Goal: Task Accomplishment & Management: Use online tool/utility

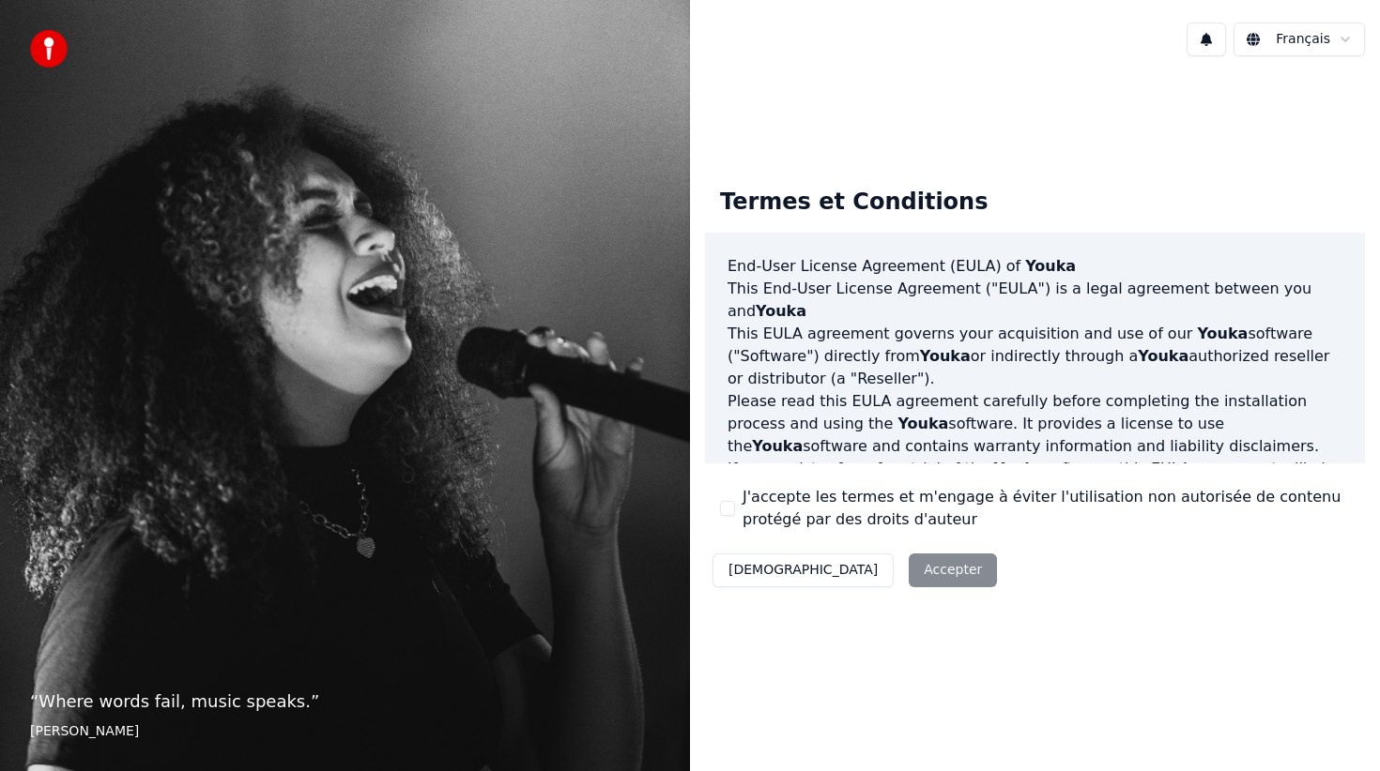
drag, startPoint x: 724, startPoint y: 510, endPoint x: 813, endPoint y: 545, distance: 95.2
click at [725, 510] on button "J'accepte les termes et m'engage à éviter l'utilisation non autorisée de conten…" at bounding box center [727, 508] width 15 height 15
click at [908, 556] on button "Accepter" at bounding box center [952, 571] width 88 height 34
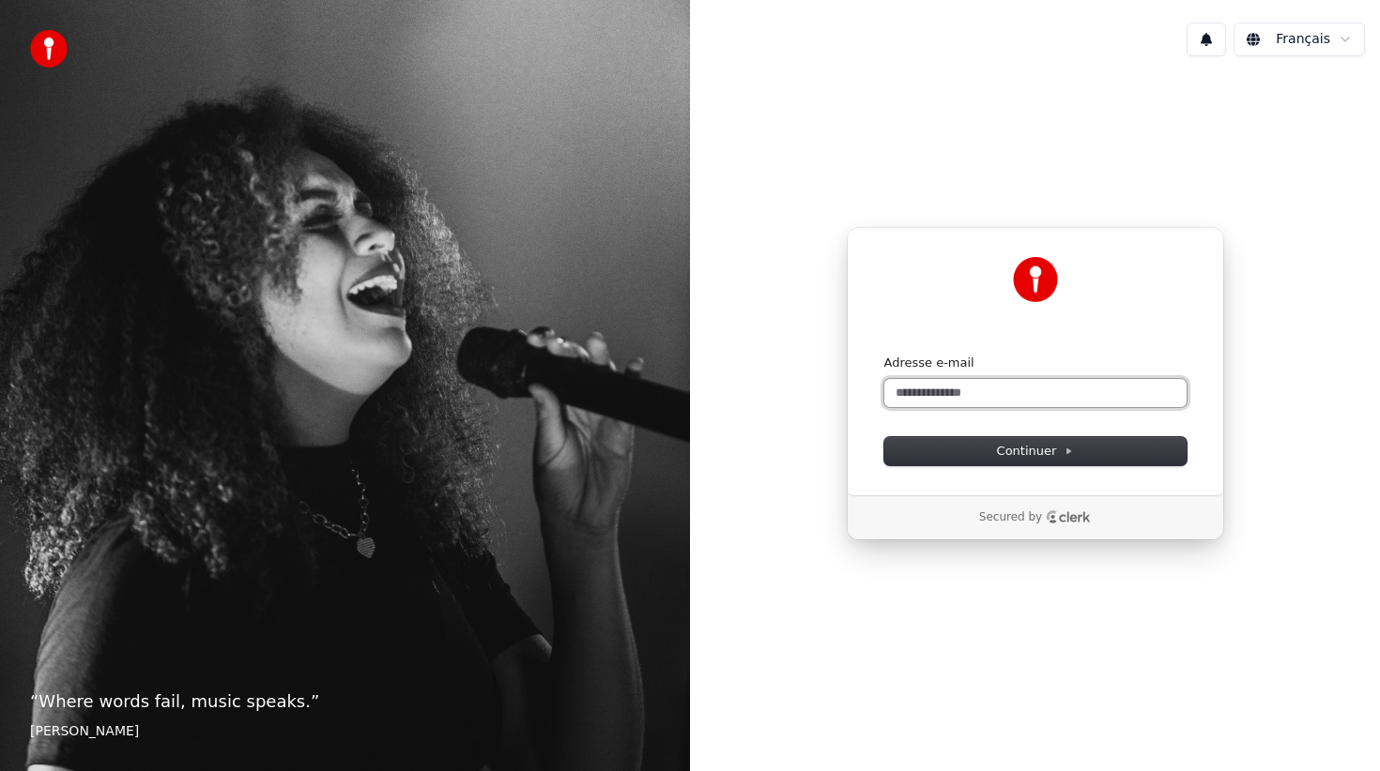
click at [937, 397] on input "Adresse e-mail" at bounding box center [1035, 393] width 302 height 28
click at [956, 447] on button "Continuer" at bounding box center [1035, 451] width 302 height 28
type input "**********"
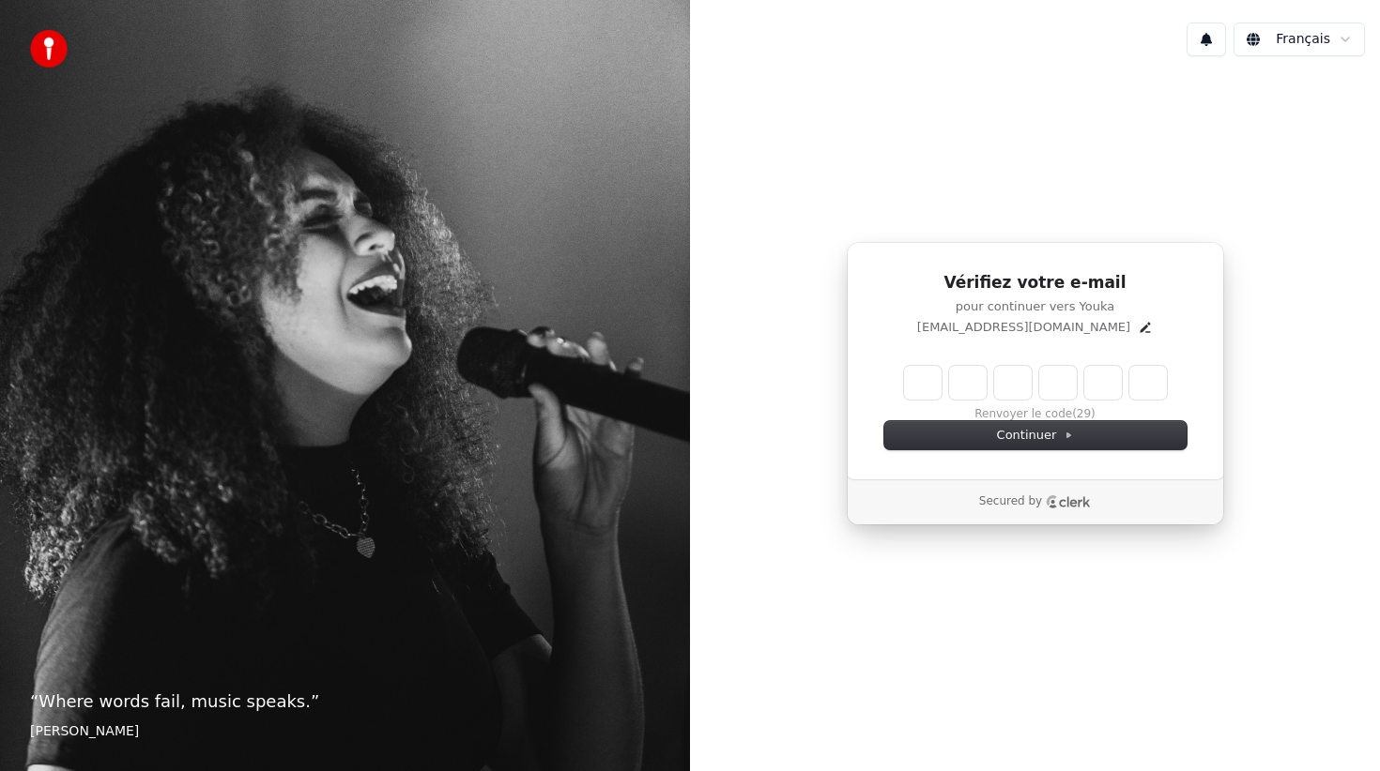
click at [928, 389] on input "Enter verification code" at bounding box center [1035, 383] width 263 height 34
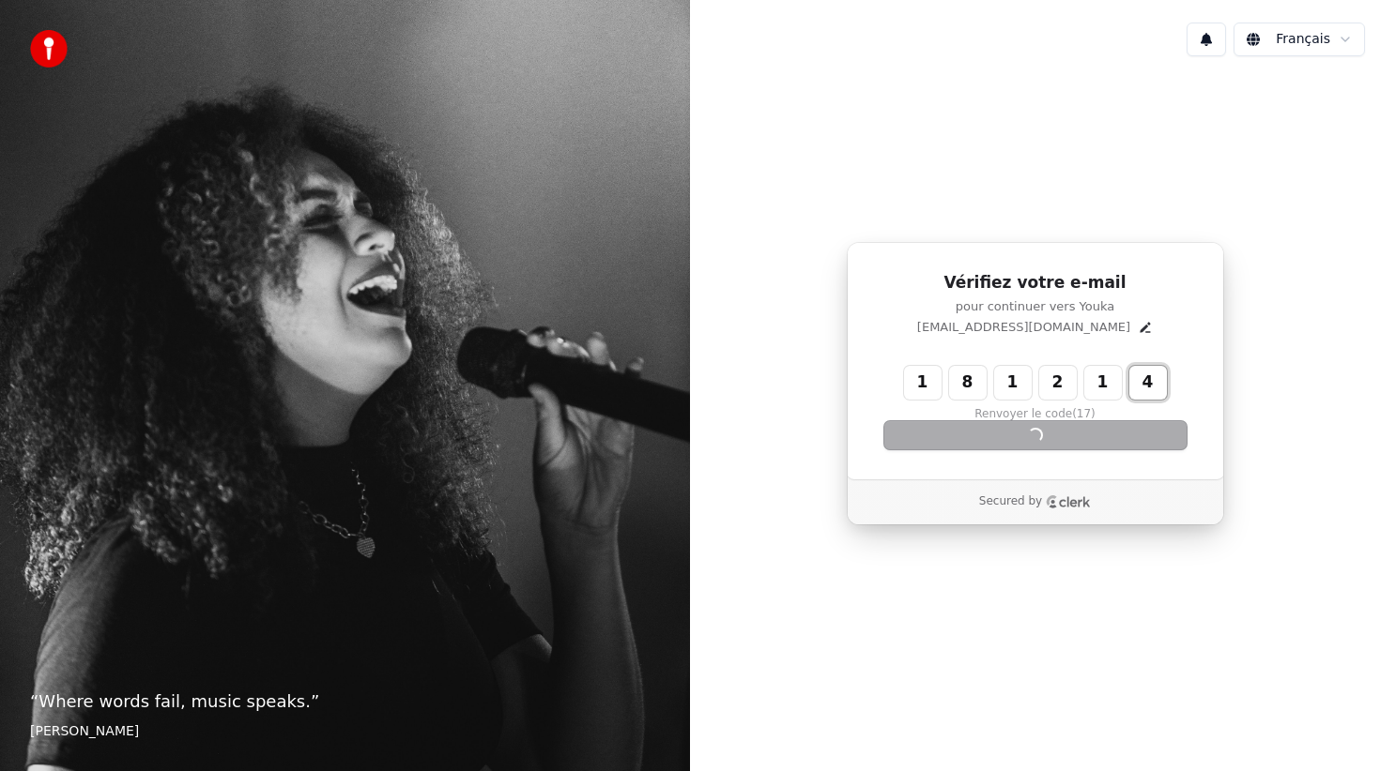
type input "******"
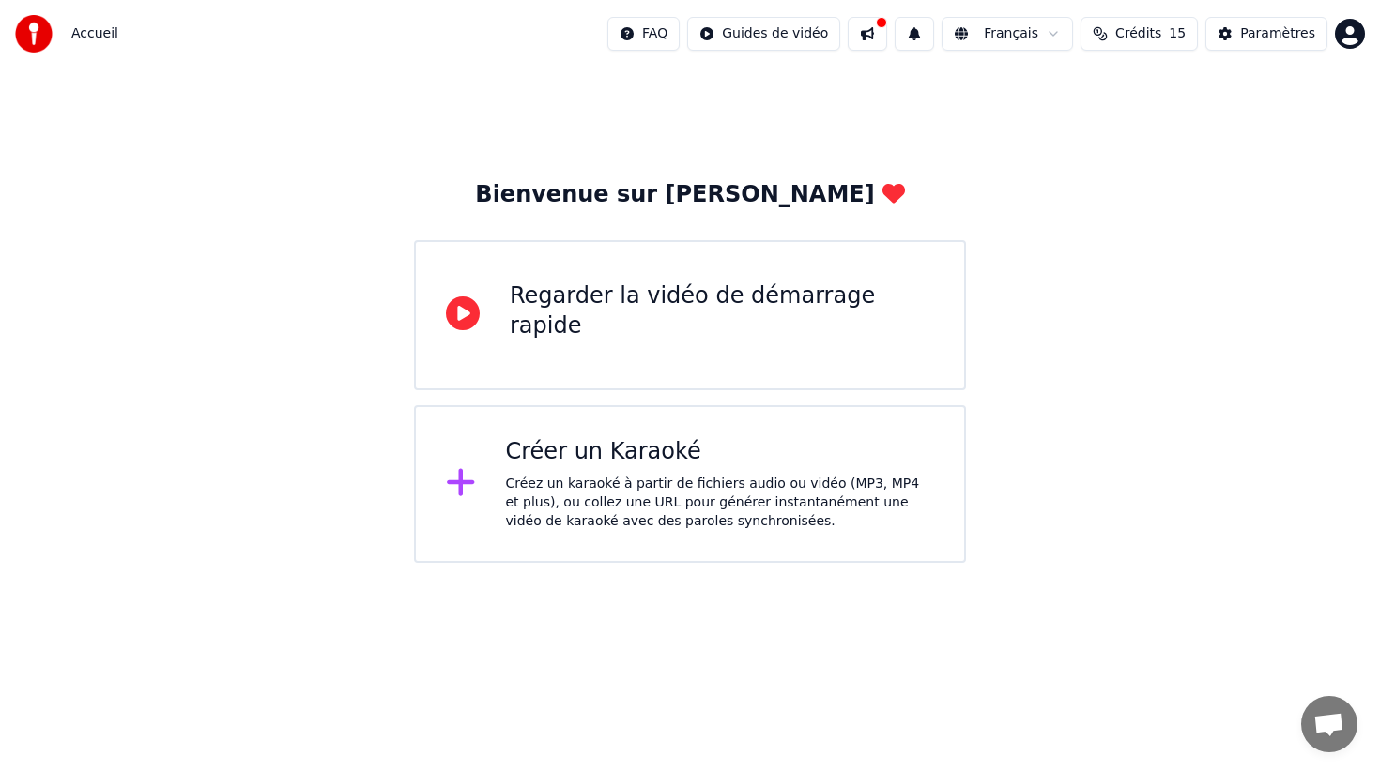
click at [645, 474] on div "Créer un Karaoké Créez un karaoké à partir de fichiers audio ou vidéo (MP3, MP4…" at bounding box center [720, 484] width 429 height 94
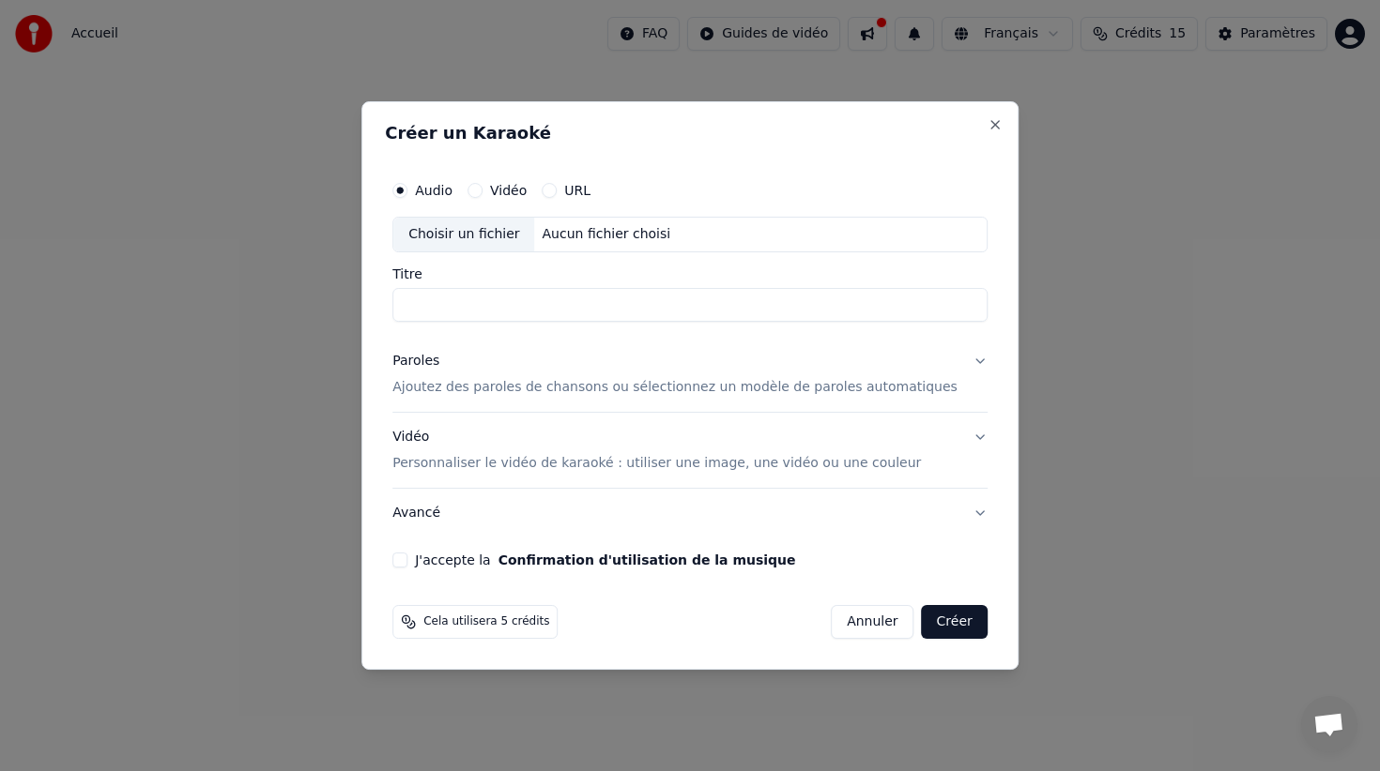
click at [502, 301] on input "Titre" at bounding box center [689, 305] width 595 height 34
click at [498, 229] on div "Choisir un fichier" at bounding box center [463, 235] width 141 height 34
drag, startPoint x: 417, startPoint y: 559, endPoint x: 429, endPoint y: 547, distance: 17.3
click at [407, 556] on button "J'accepte la Confirmation d'utilisation de la musique" at bounding box center [399, 560] width 15 height 15
click at [528, 394] on p "Ajoutez des paroles de chansons ou sélectionnez un modèle de paroles automatiqu…" at bounding box center [674, 387] width 565 height 19
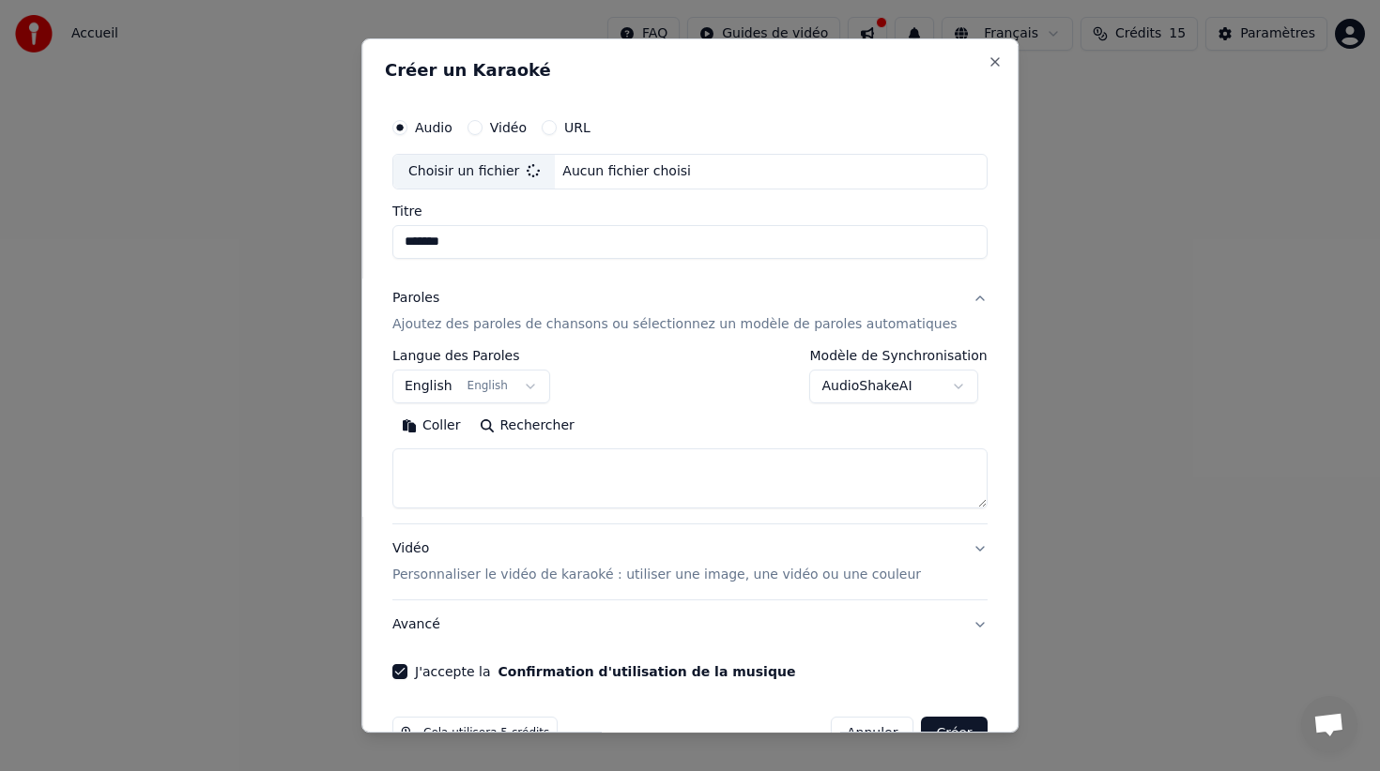
type input "*****"
click at [546, 386] on body "**********" at bounding box center [690, 281] width 1380 height 563
click at [689, 436] on body "**********" at bounding box center [690, 281] width 1380 height 563
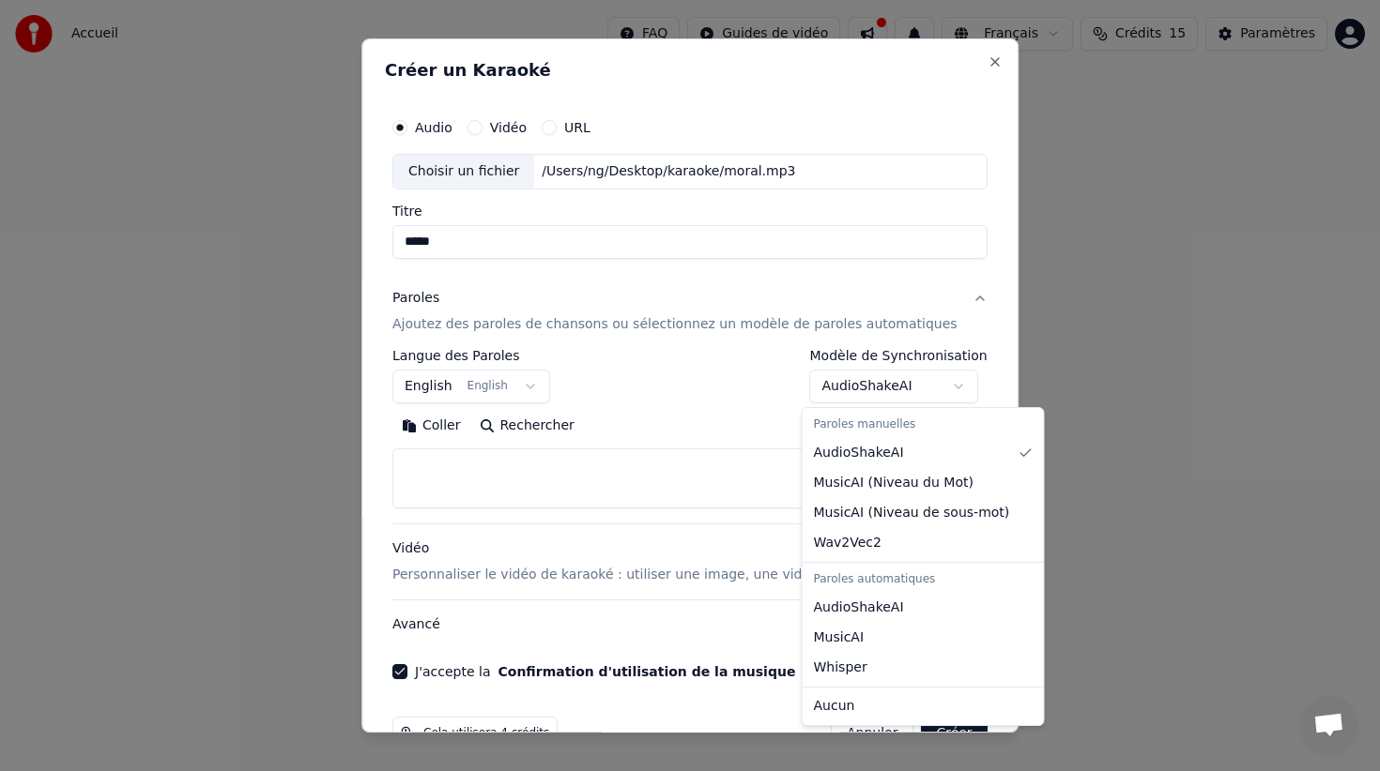
click at [929, 389] on body "**********" at bounding box center [690, 281] width 1380 height 563
click at [888, 422] on div "Paroles manuelles" at bounding box center [923, 425] width 234 height 26
click at [695, 326] on body "**********" at bounding box center [690, 281] width 1380 height 563
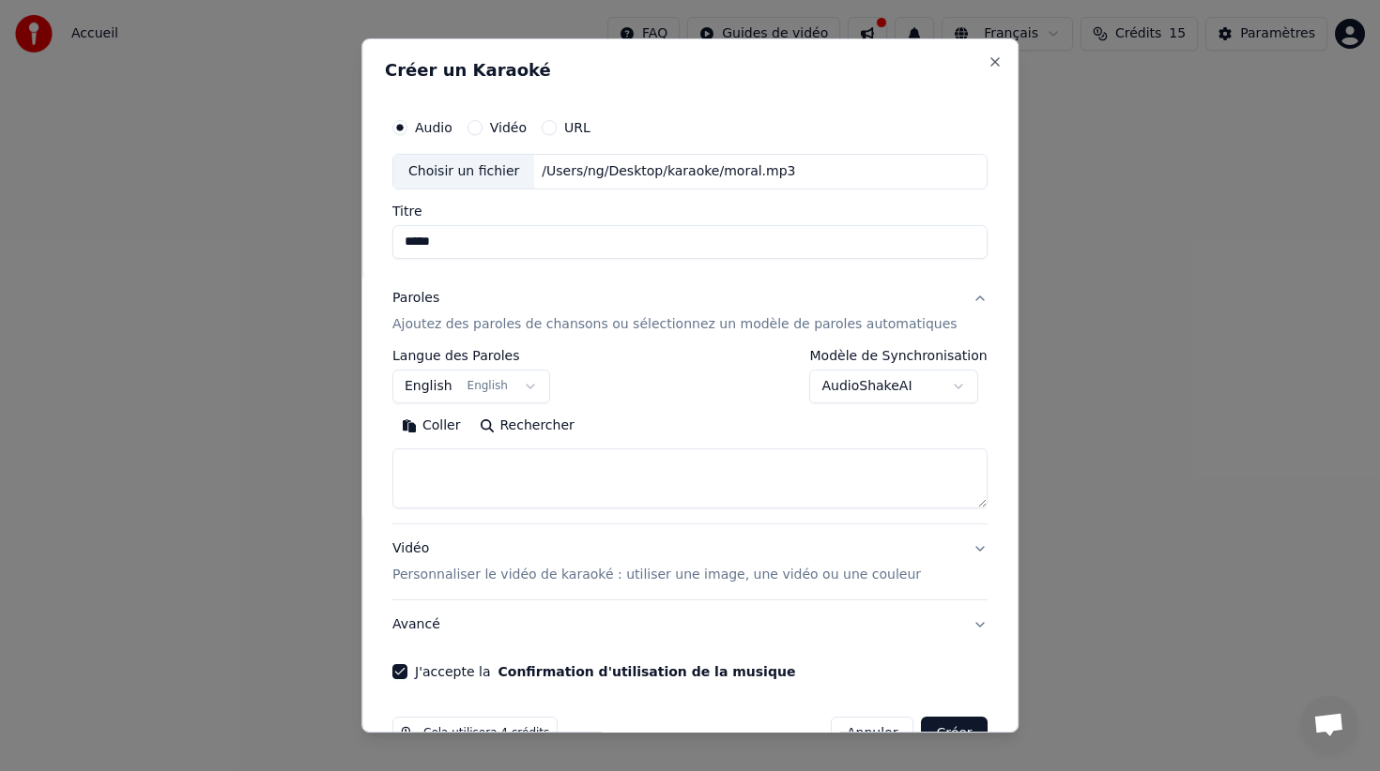
click at [498, 454] on textarea at bounding box center [689, 479] width 595 height 60
type textarea "*"
paste textarea "**********"
drag, startPoint x: 425, startPoint y: 464, endPoint x: 396, endPoint y: 464, distance: 29.1
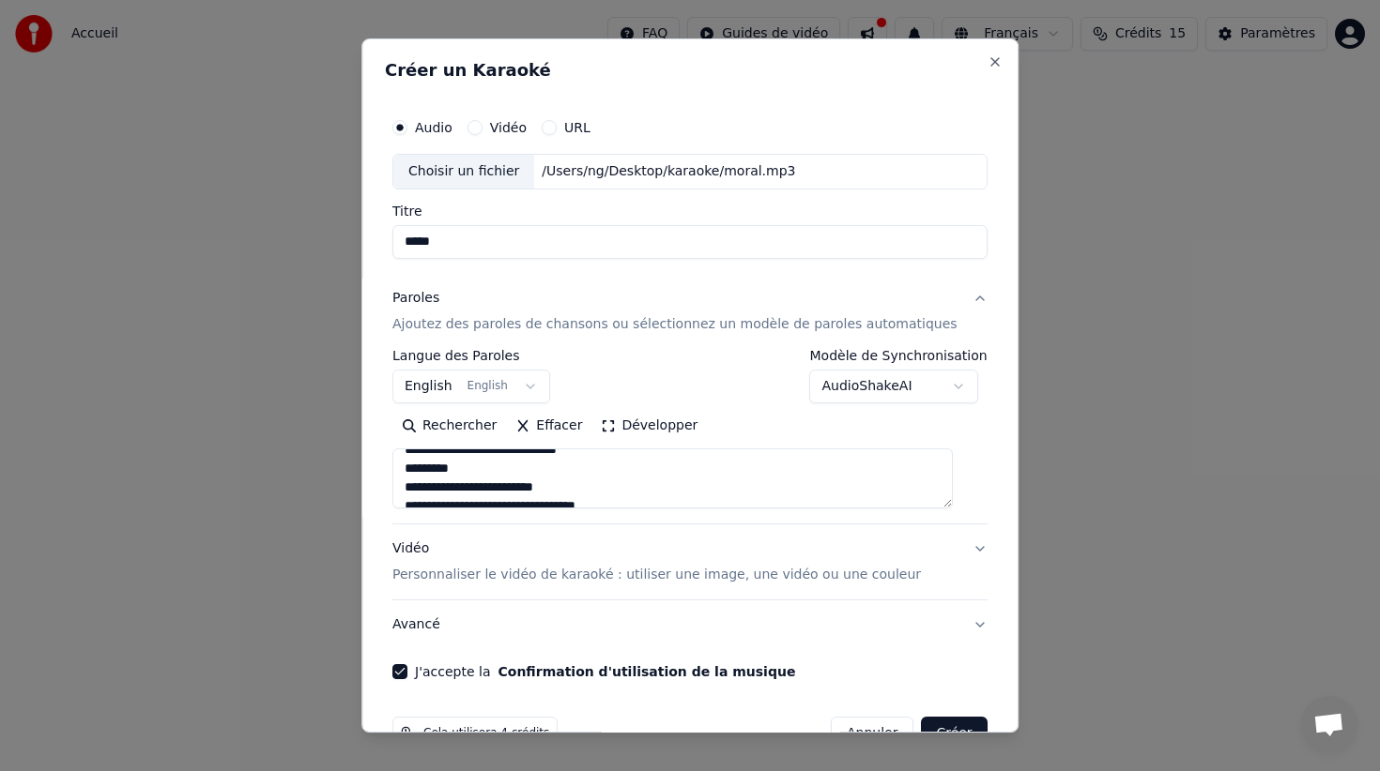
click at [397, 464] on div "**********" at bounding box center [689, 385] width 657 height 694
drag, startPoint x: 483, startPoint y: 479, endPoint x: 413, endPoint y: 478, distance: 70.4
click at [413, 478] on textarea "**********" at bounding box center [672, 479] width 560 height 60
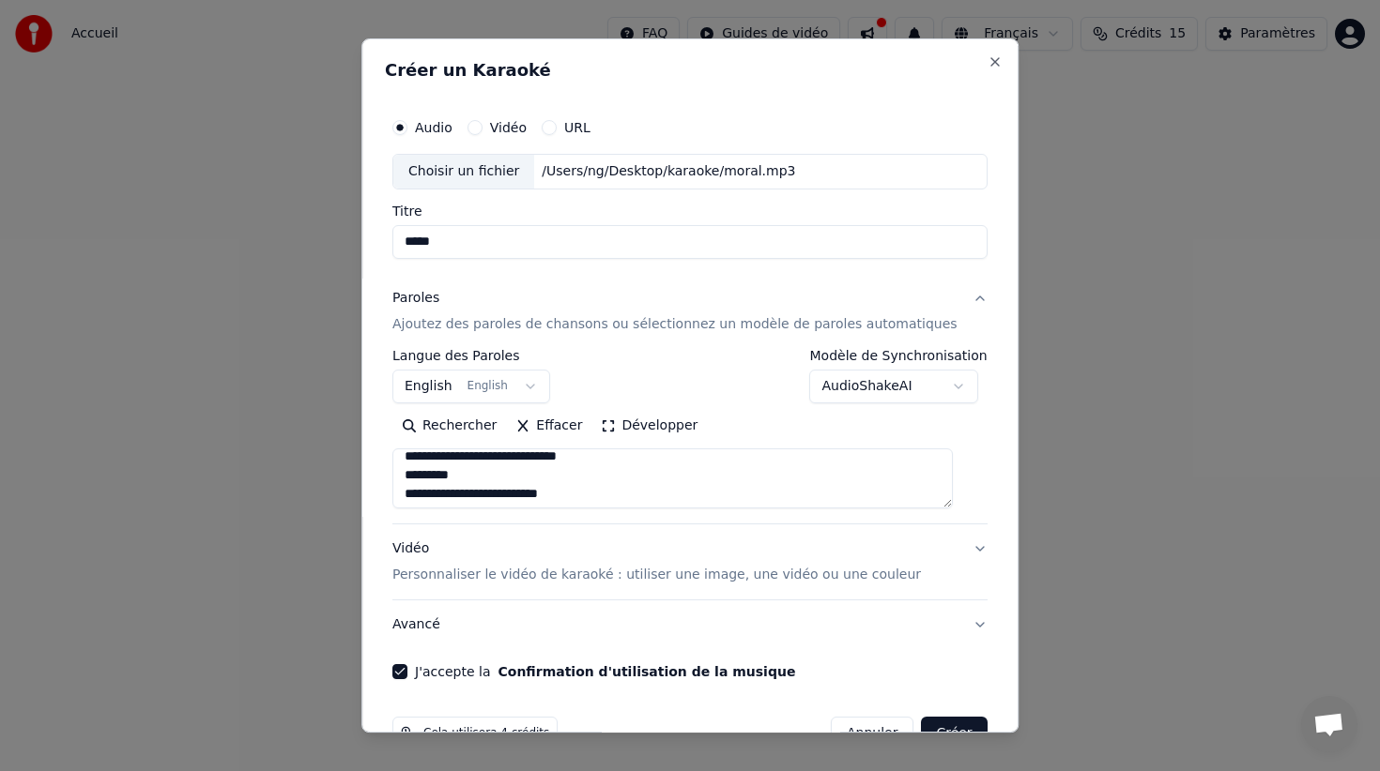
drag, startPoint x: 511, startPoint y: 475, endPoint x: 422, endPoint y: 474, distance: 88.2
click at [422, 474] on textarea "**********" at bounding box center [672, 479] width 560 height 60
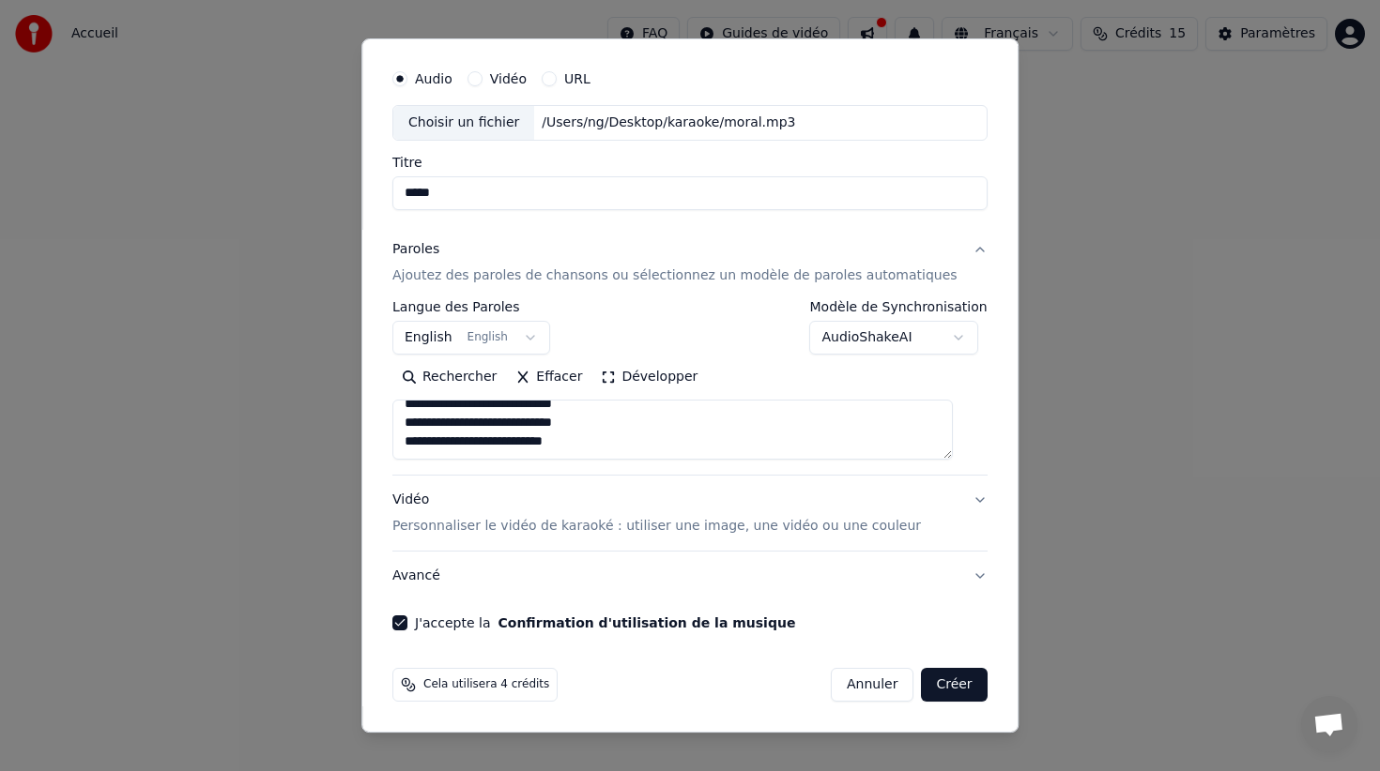
type textarea "**********"
click at [933, 686] on button "Créer" at bounding box center [955, 685] width 66 height 34
select select "**"
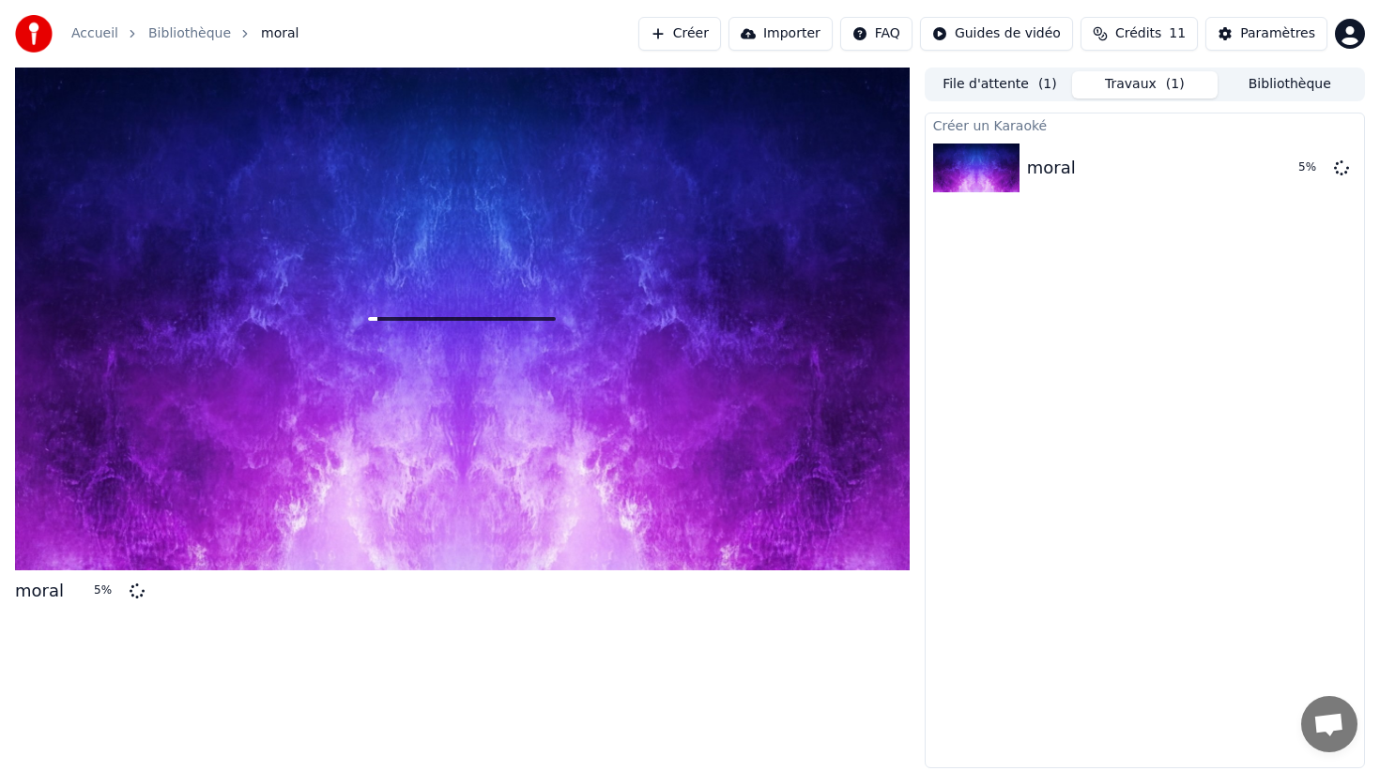
click at [1016, 85] on button "File d'attente ( 1 )" at bounding box center [999, 84] width 145 height 27
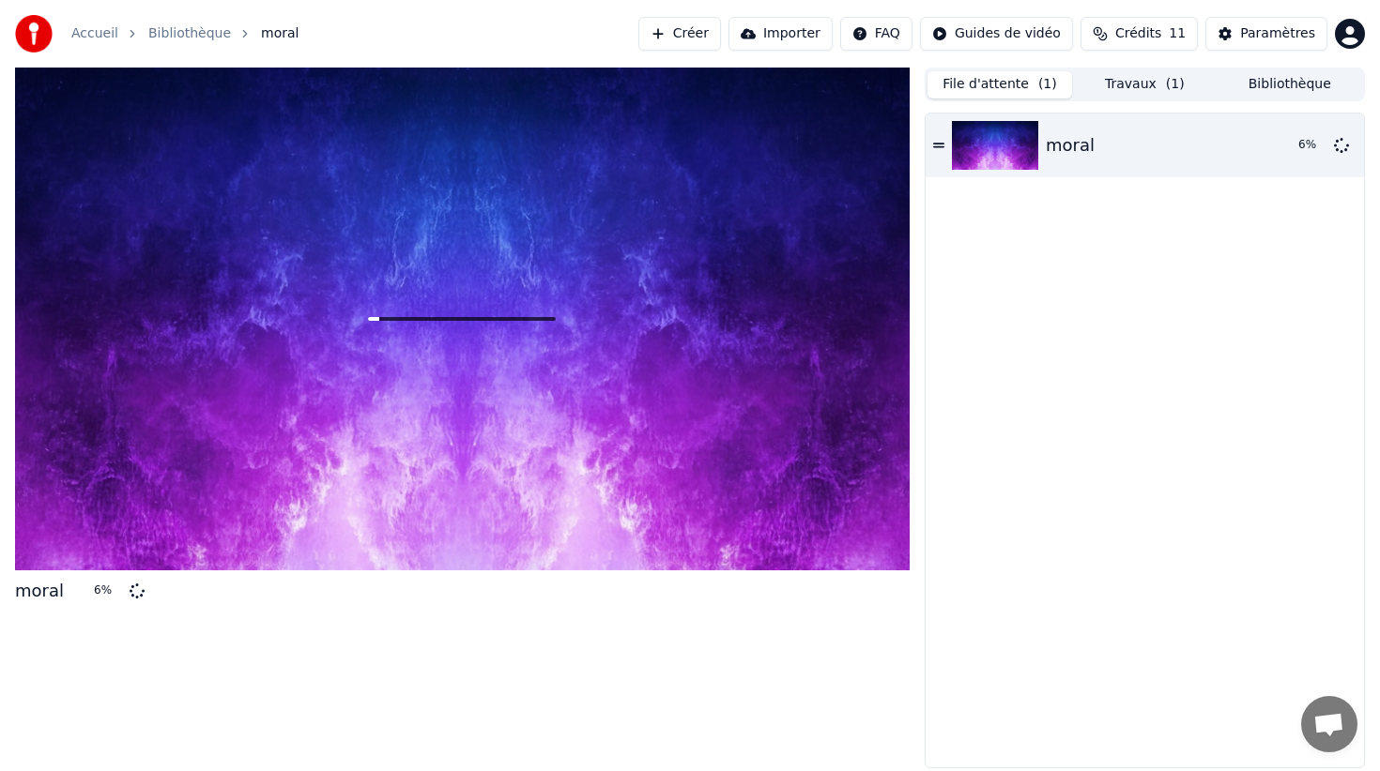
click at [1135, 81] on button "Travaux ( 1 )" at bounding box center [1144, 84] width 145 height 27
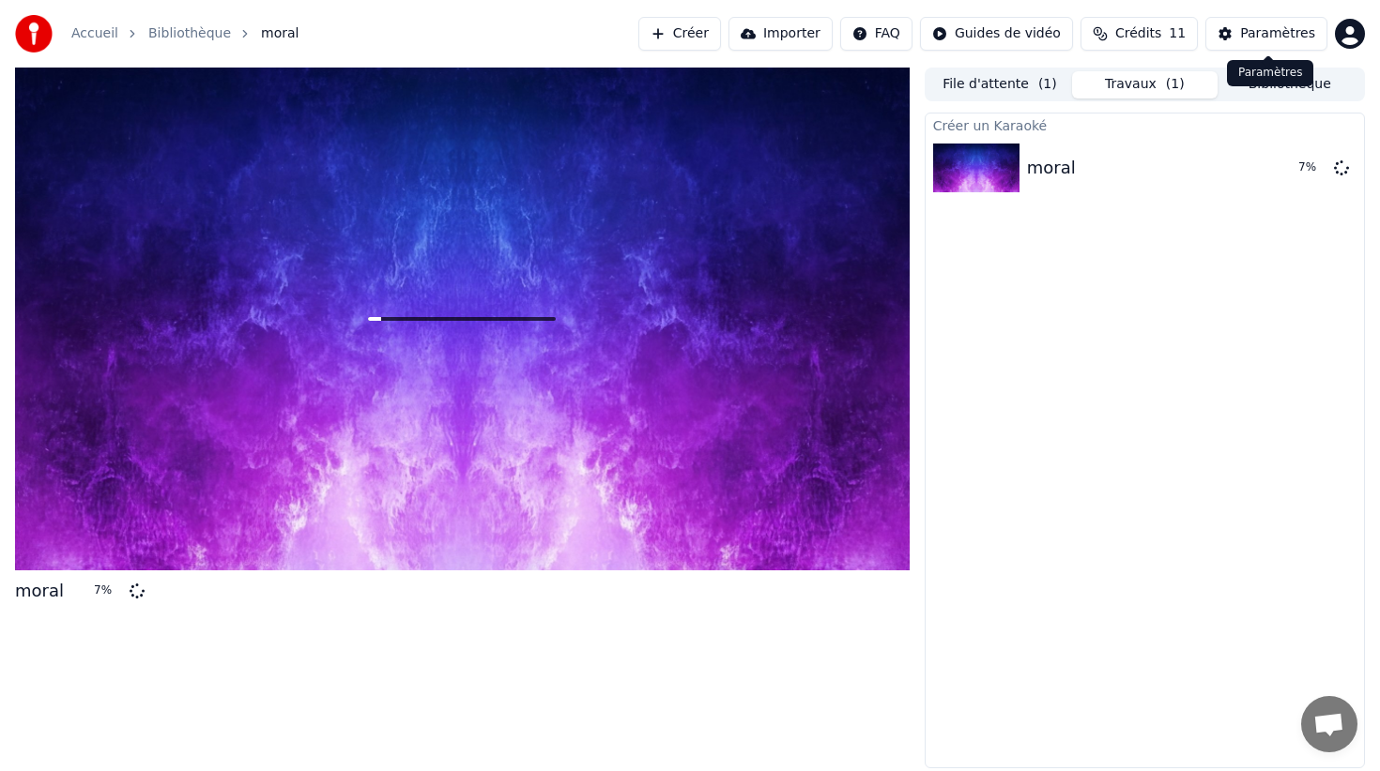
click at [1245, 38] on div "Paramètres" at bounding box center [1277, 33] width 75 height 19
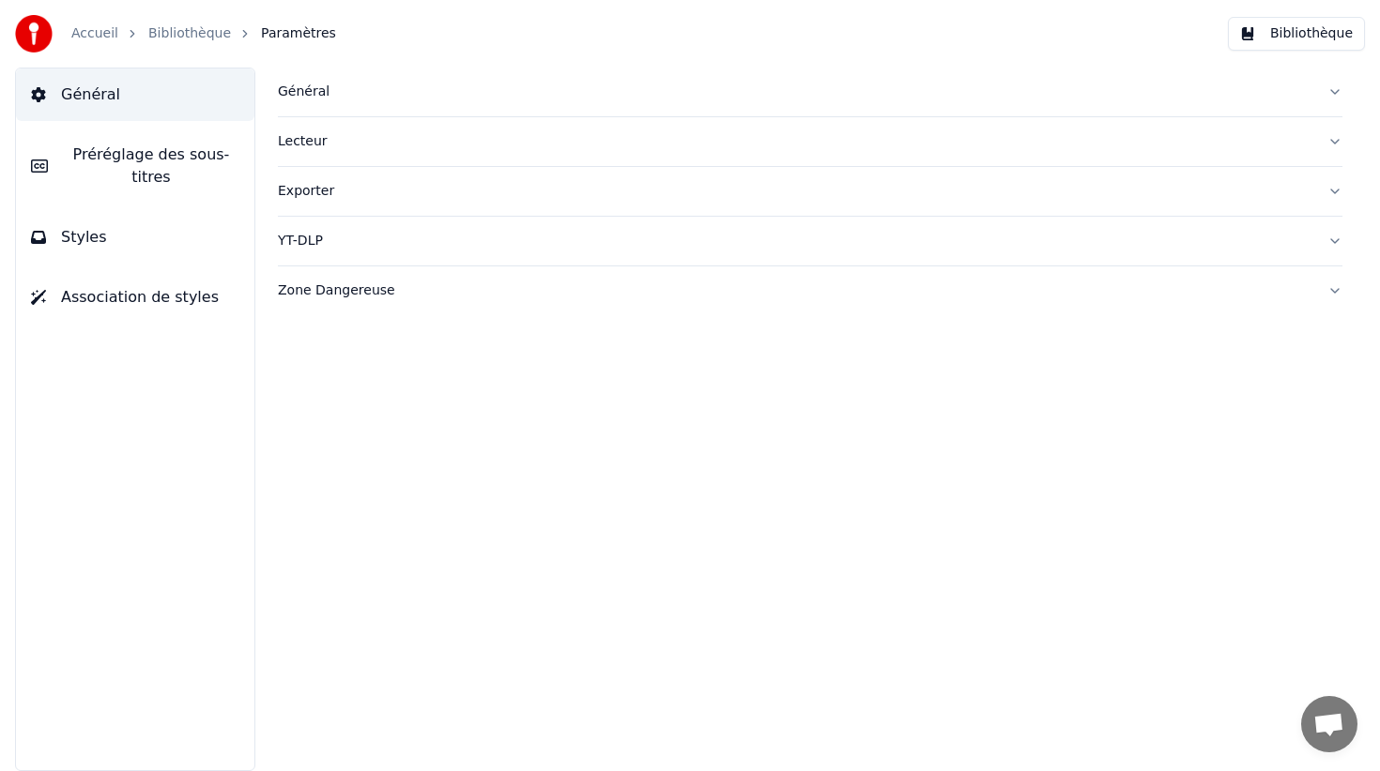
click at [179, 162] on span "Préréglage des sous-titres" at bounding box center [151, 166] width 176 height 45
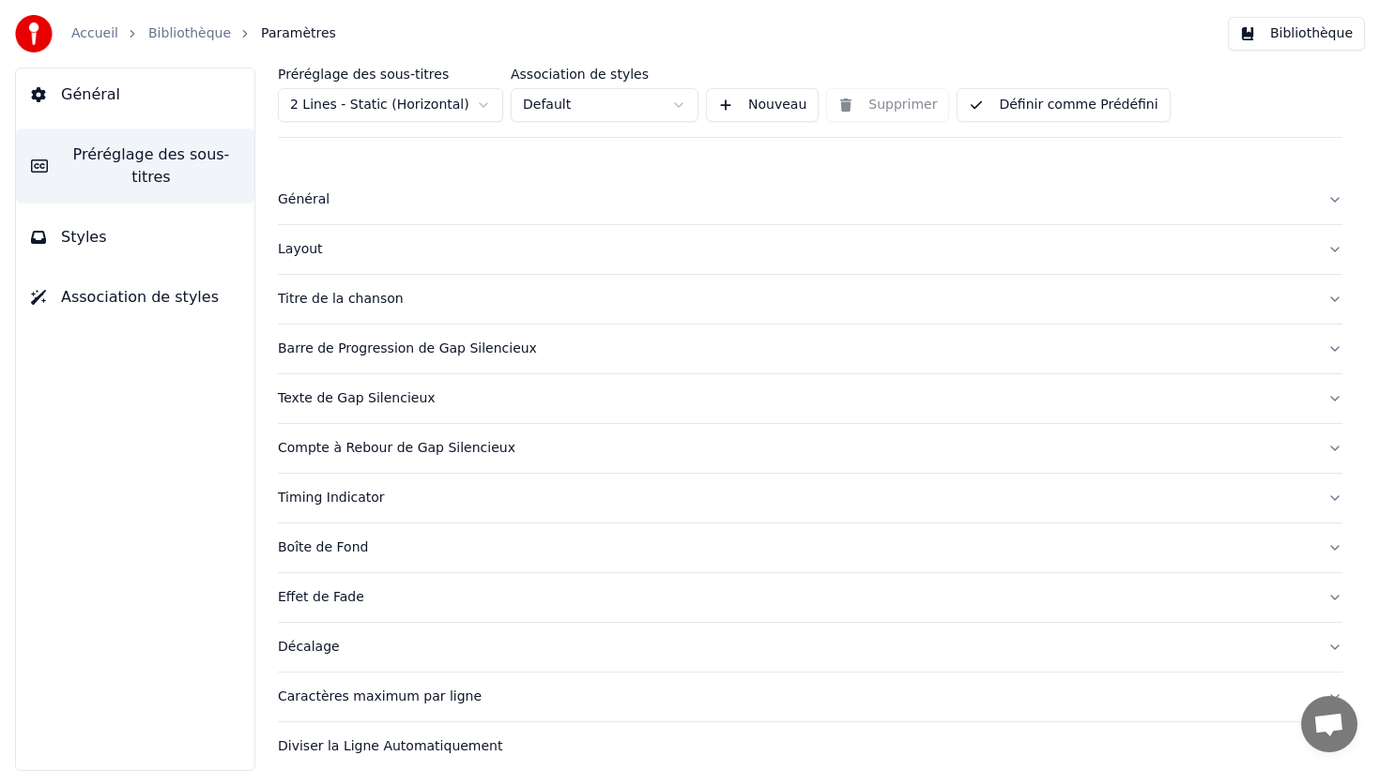
click at [379, 100] on html "Accueil Bibliothèque Paramètres Bibliothèque Général Préréglage des sous-titres…" at bounding box center [690, 385] width 1380 height 771
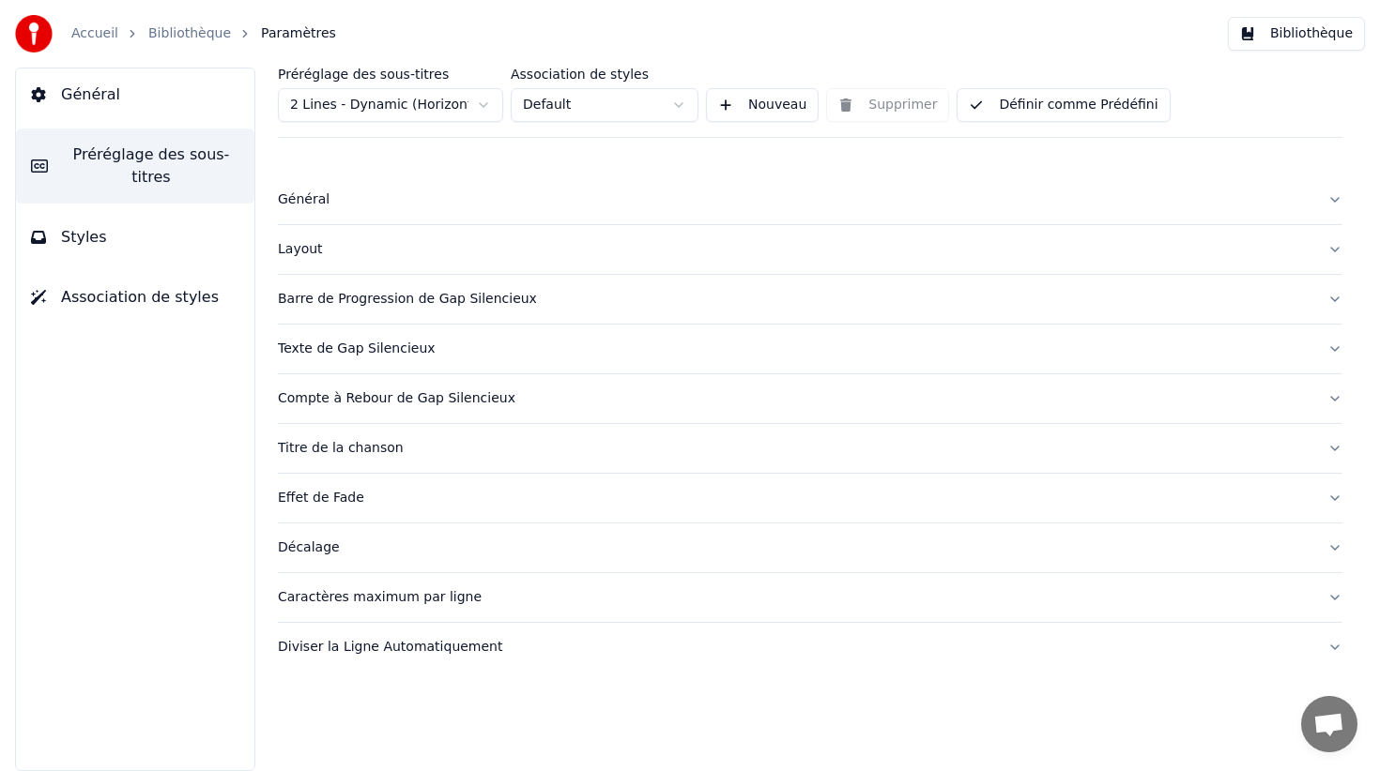
click at [107, 32] on link "Accueil" at bounding box center [94, 33] width 47 height 19
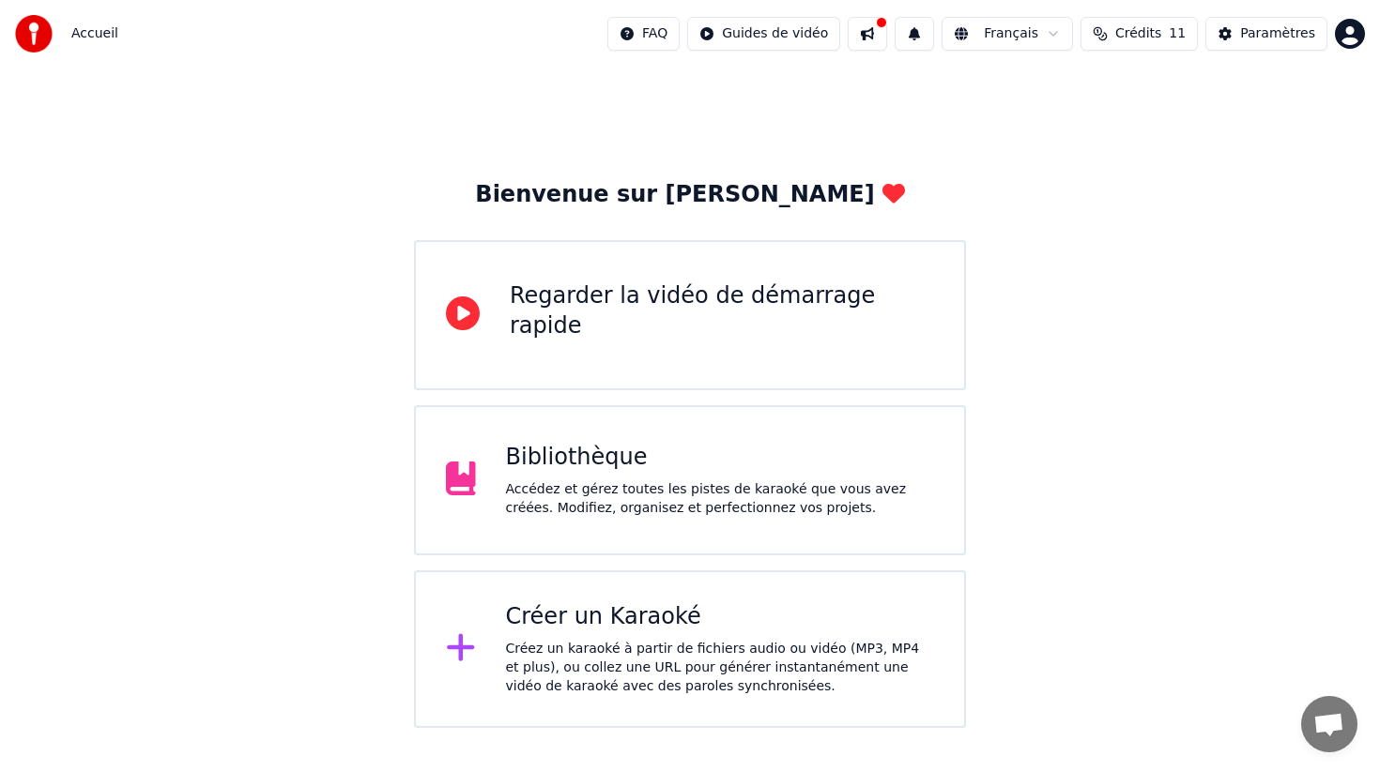
click at [877, 35] on button at bounding box center [866, 34] width 39 height 34
click at [38, 26] on img at bounding box center [34, 34] width 38 height 38
click at [581, 497] on div "Accédez et gérez toutes les pistes de karaoké que vous avez créées. Modifiez, o…" at bounding box center [720, 499] width 429 height 38
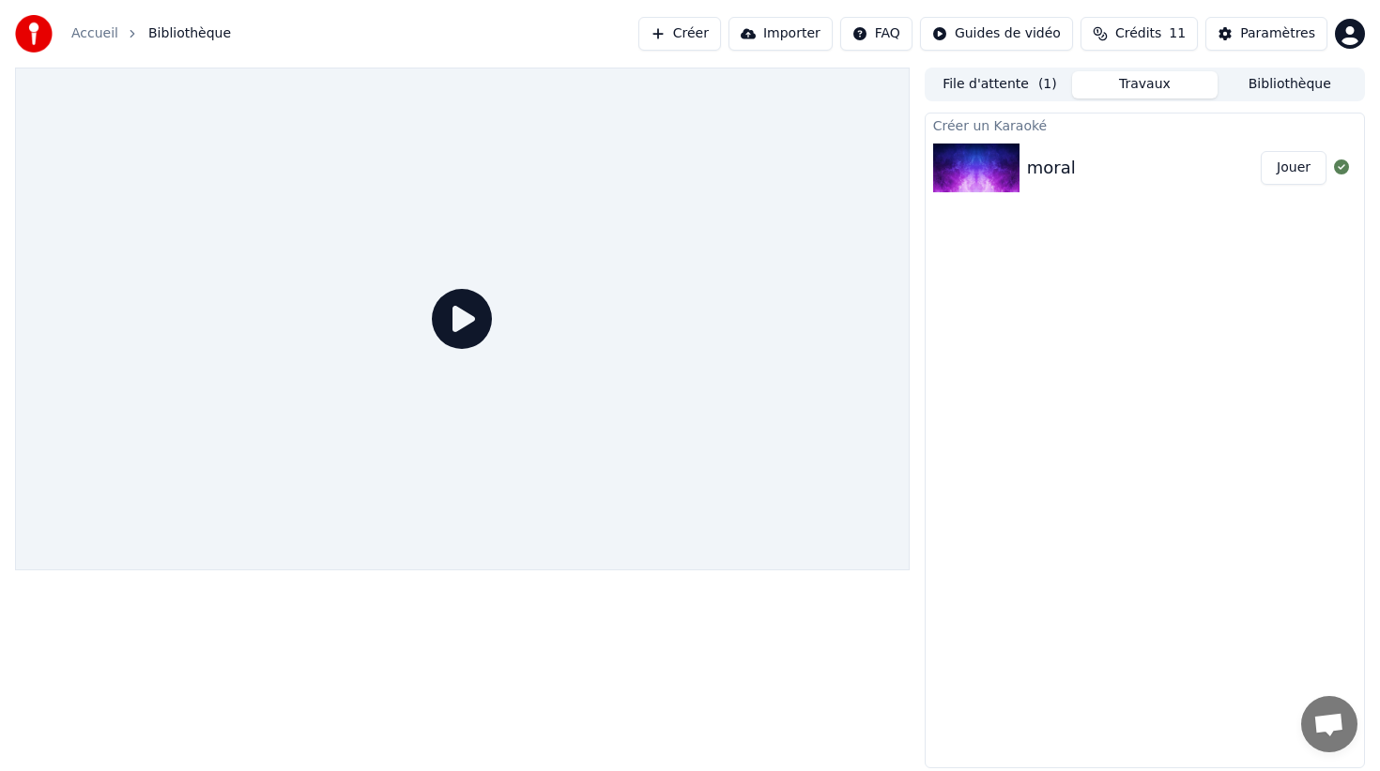
click at [477, 313] on icon at bounding box center [462, 319] width 60 height 60
click at [1302, 172] on button "Jouer" at bounding box center [1293, 168] width 66 height 34
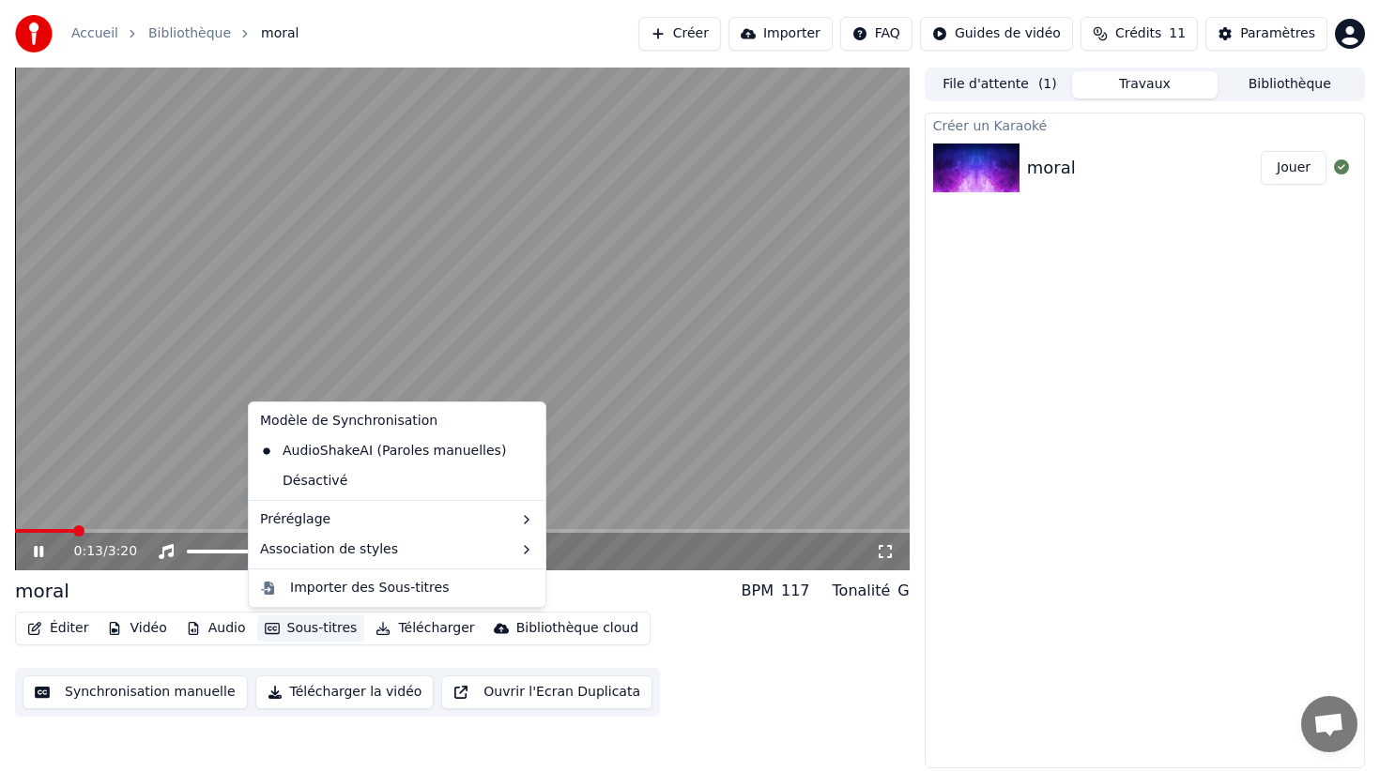
click at [310, 626] on button "Sous-titres" at bounding box center [311, 629] width 108 height 26
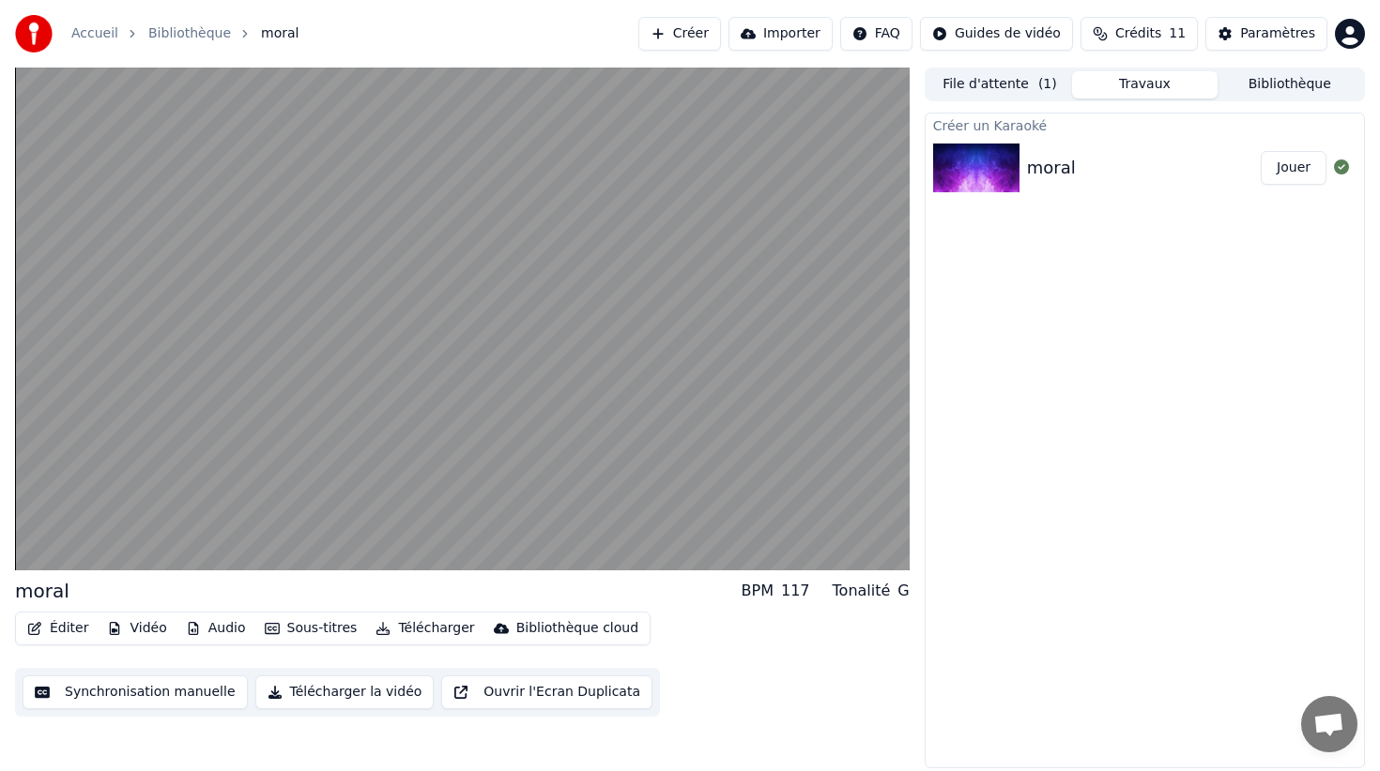
click at [162, 688] on button "Synchronisation manuelle" at bounding box center [135, 693] width 225 height 34
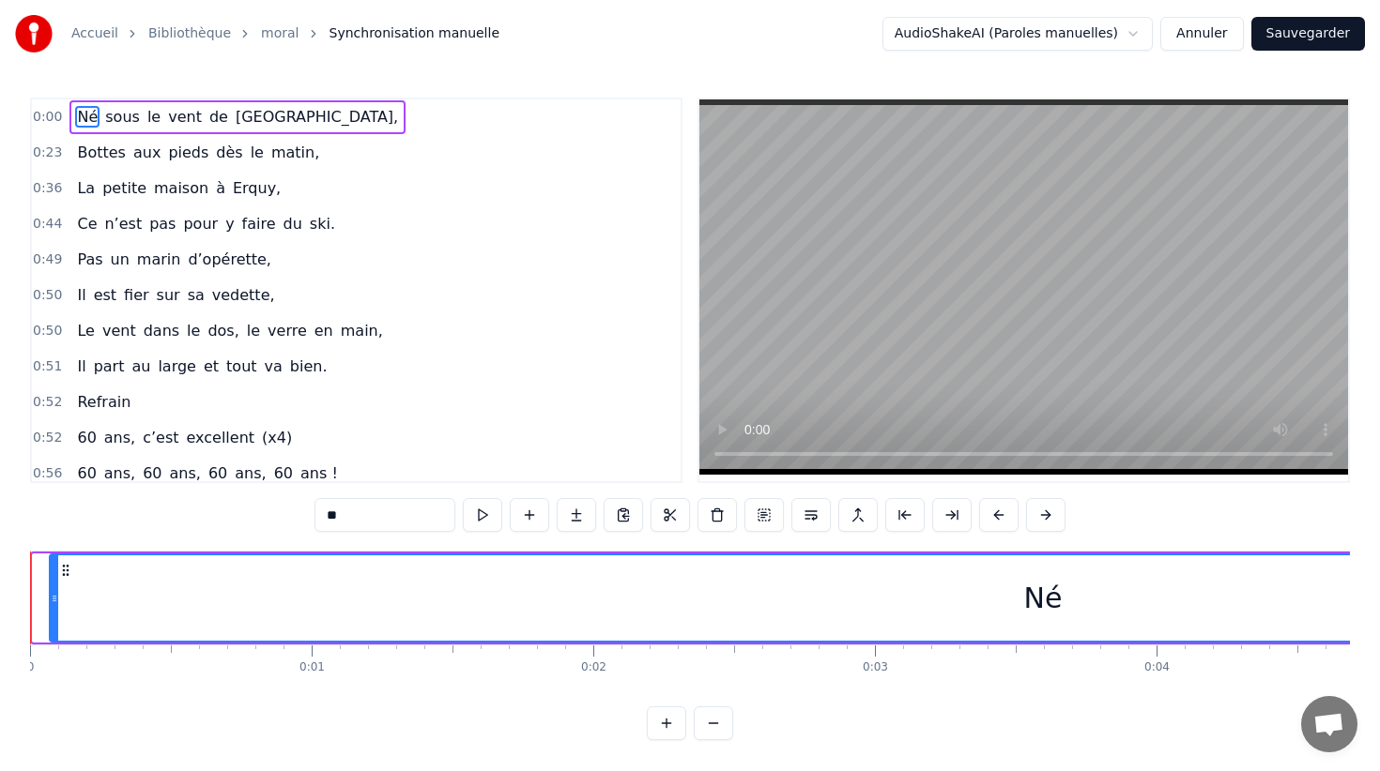
drag, startPoint x: 39, startPoint y: 606, endPoint x: 56, endPoint y: 606, distance: 16.9
click at [56, 606] on div at bounding box center [55, 598] width 8 height 85
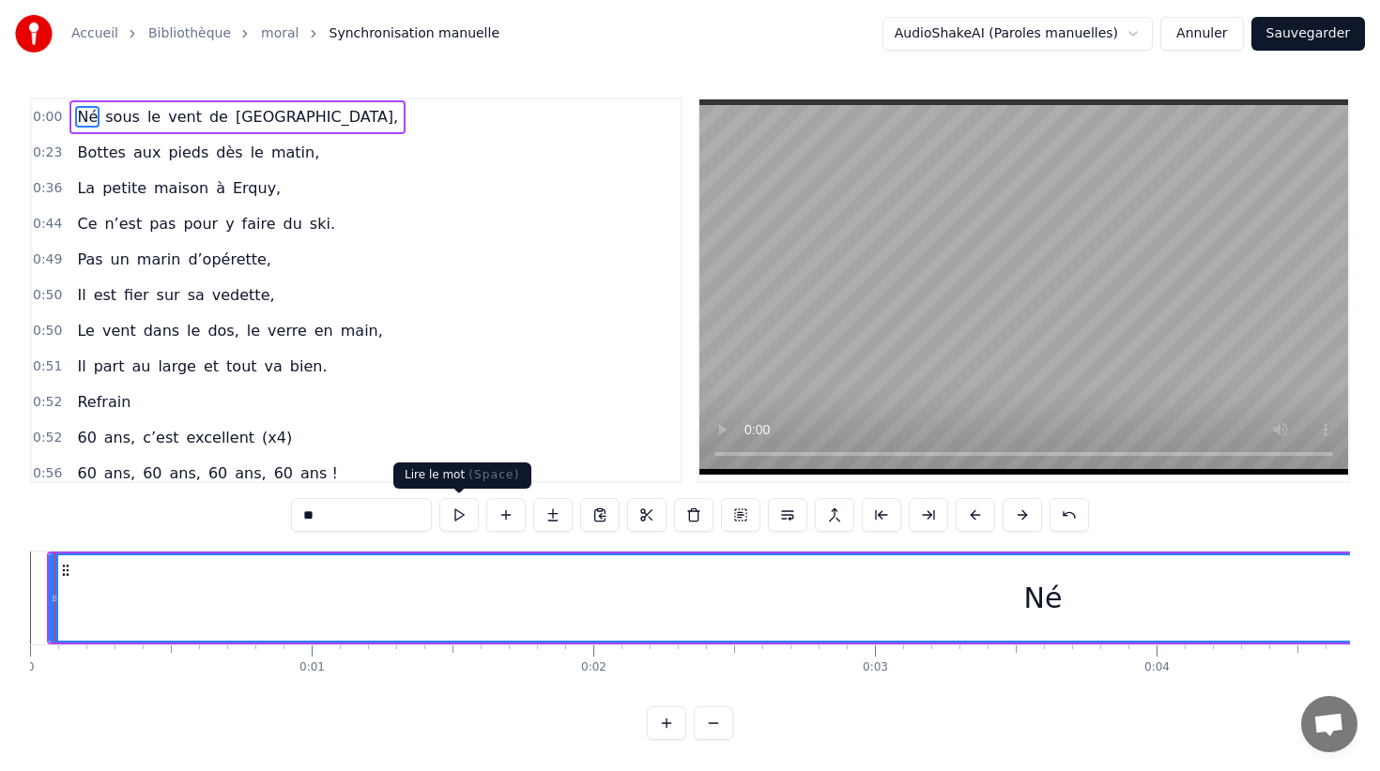
click at [448, 514] on button at bounding box center [458, 515] width 39 height 34
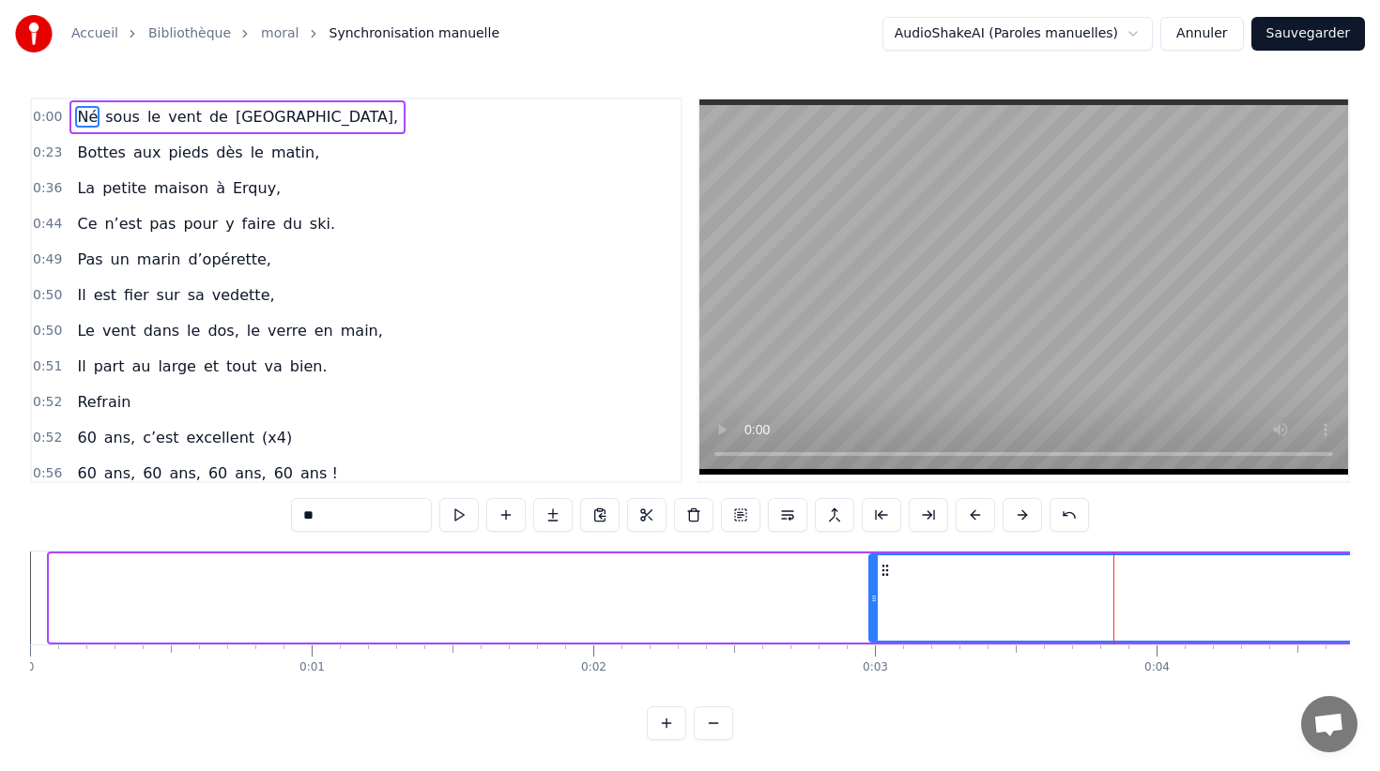
drag, startPoint x: 54, startPoint y: 580, endPoint x: 869, endPoint y: 605, distance: 815.0
click at [874, 606] on div at bounding box center [874, 598] width 8 height 85
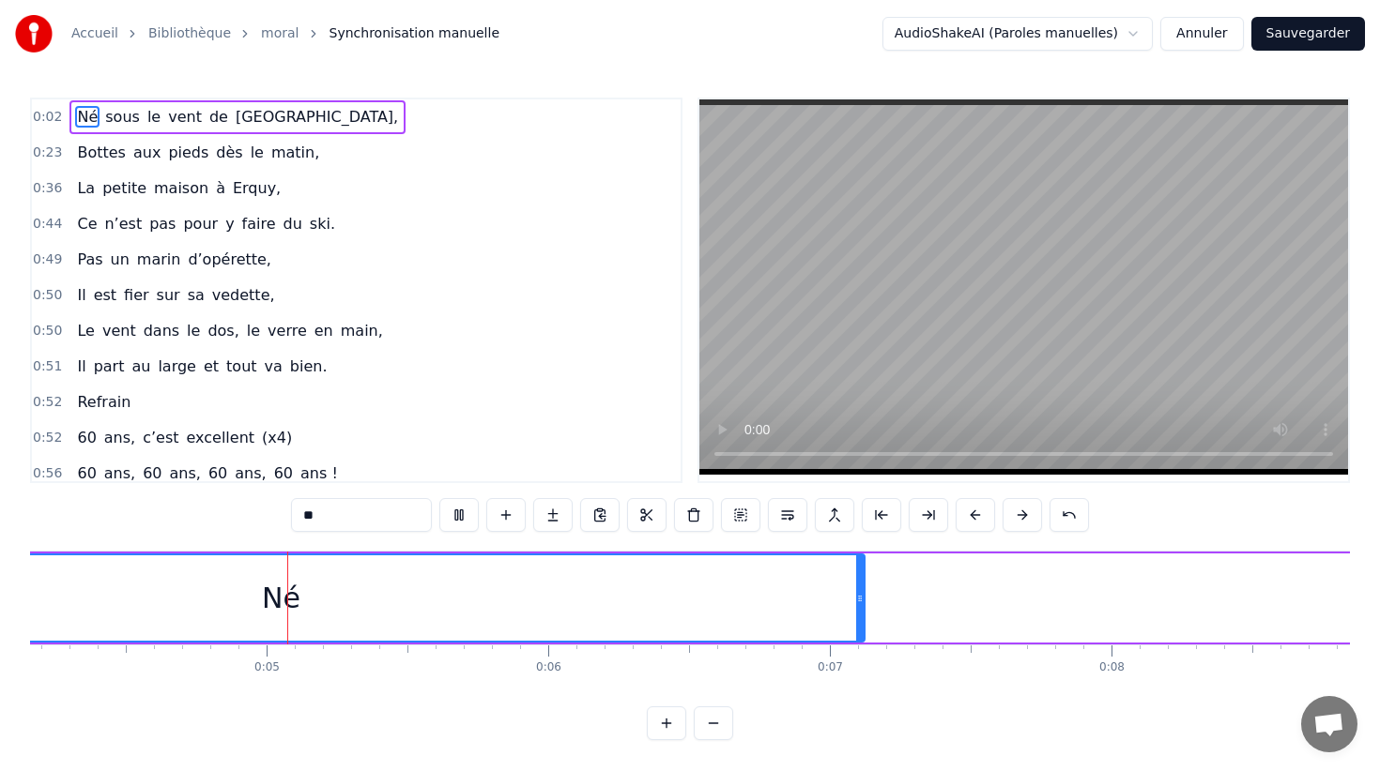
scroll to position [0, 1177]
click at [44, 114] on span "0:02" at bounding box center [47, 117] width 29 height 19
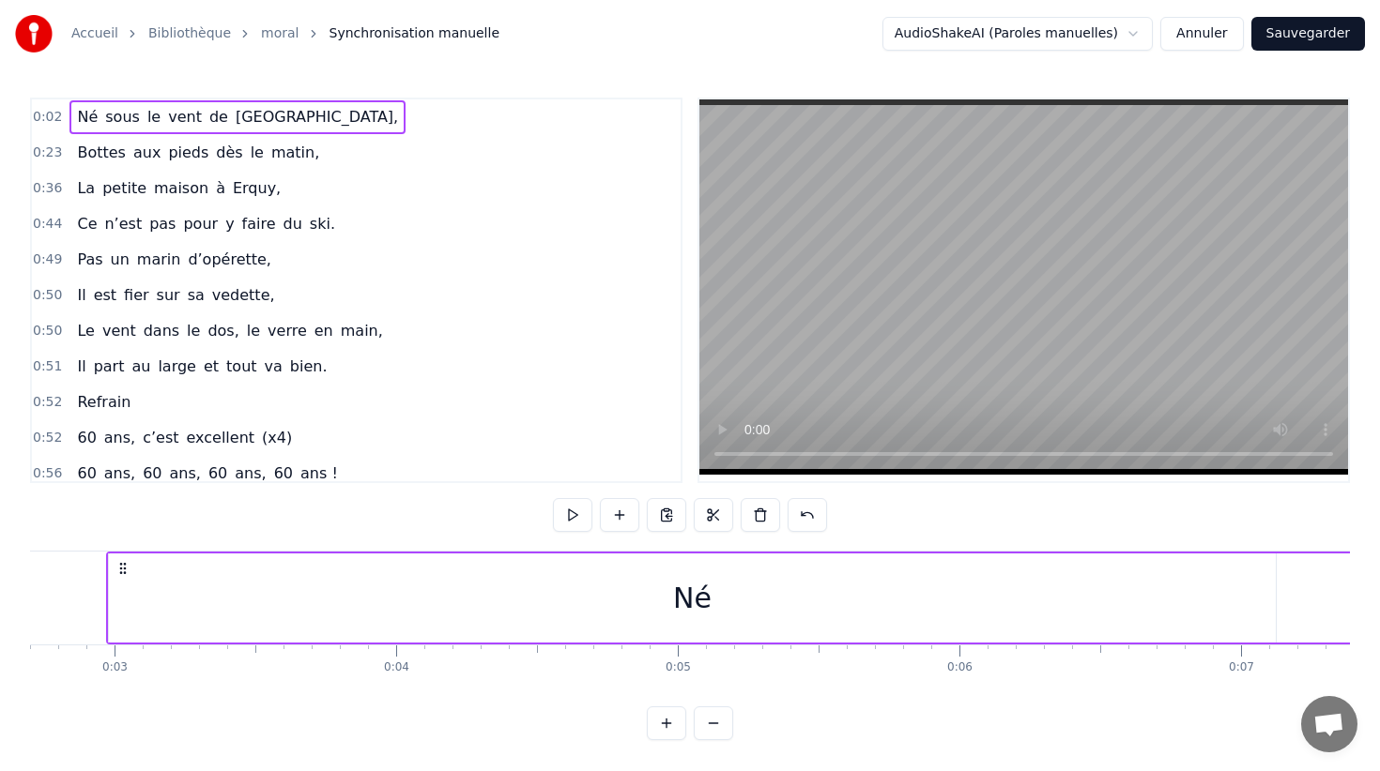
click at [52, 115] on span "0:02" at bounding box center [47, 117] width 29 height 19
click at [57, 117] on span "0:02" at bounding box center [47, 117] width 29 height 19
drag, startPoint x: 128, startPoint y: 588, endPoint x: 191, endPoint y: 593, distance: 63.1
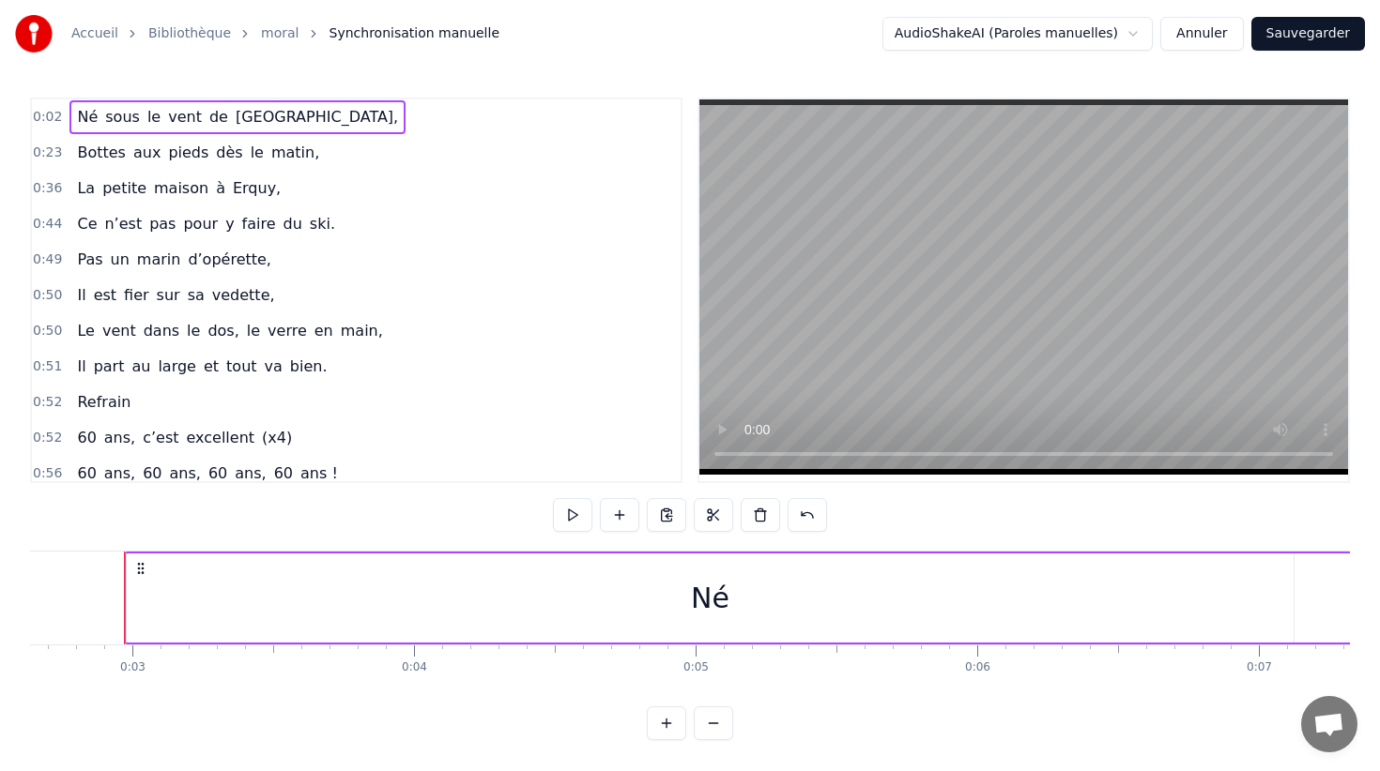
click at [219, 590] on div "Né" at bounding box center [710, 598] width 1167 height 89
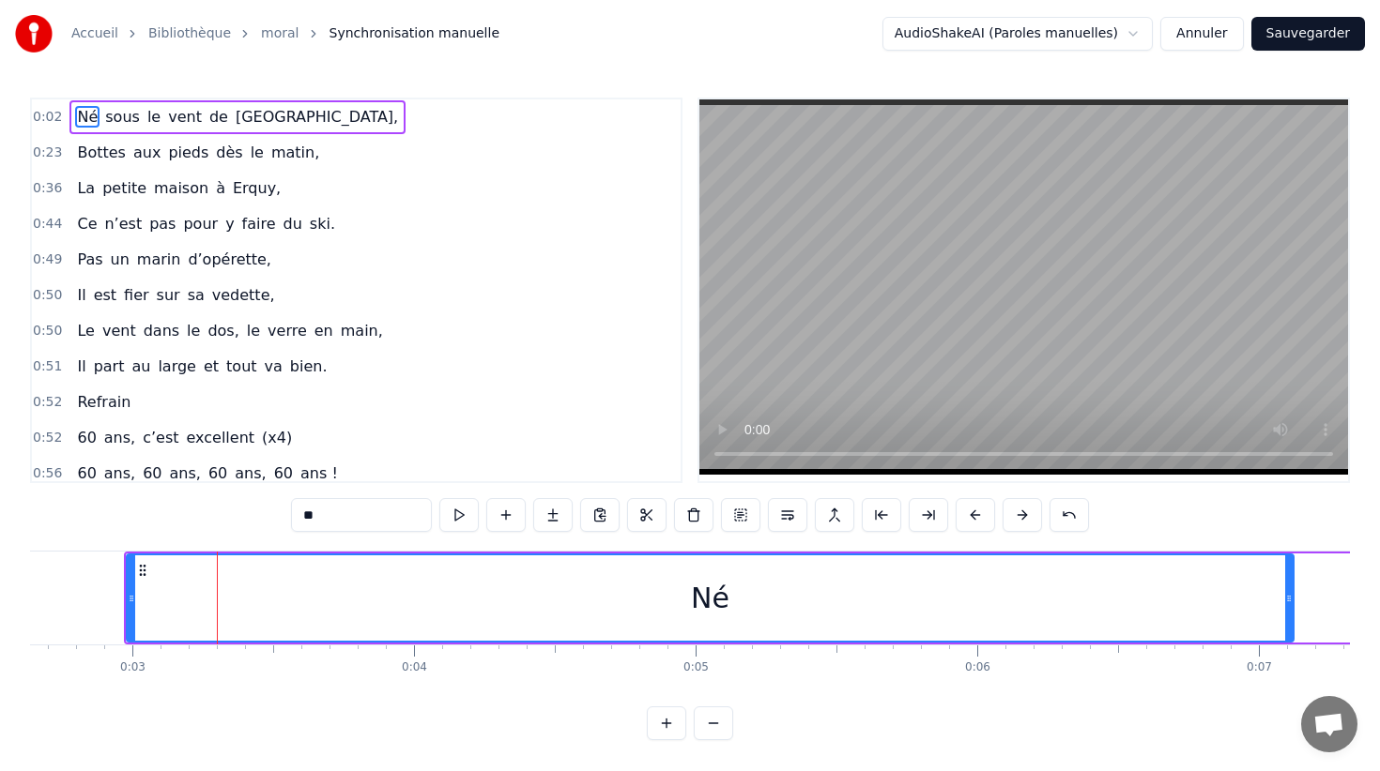
drag, startPoint x: 127, startPoint y: 589, endPoint x: 309, endPoint y: 599, distance: 182.3
click at [324, 596] on div "Né" at bounding box center [710, 598] width 1168 height 89
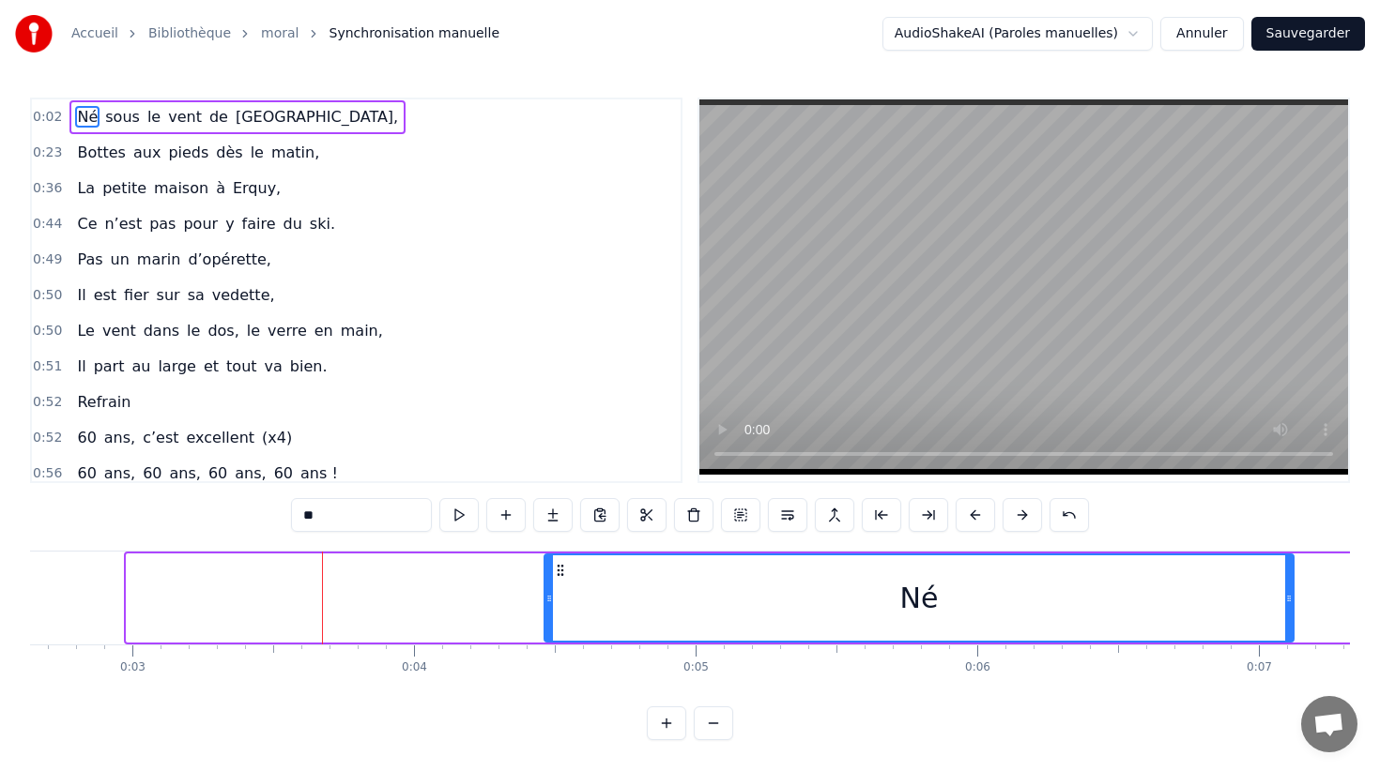
drag, startPoint x: 127, startPoint y: 592, endPoint x: 544, endPoint y: 611, distance: 418.0
click at [544, 611] on div "Né" at bounding box center [918, 598] width 751 height 89
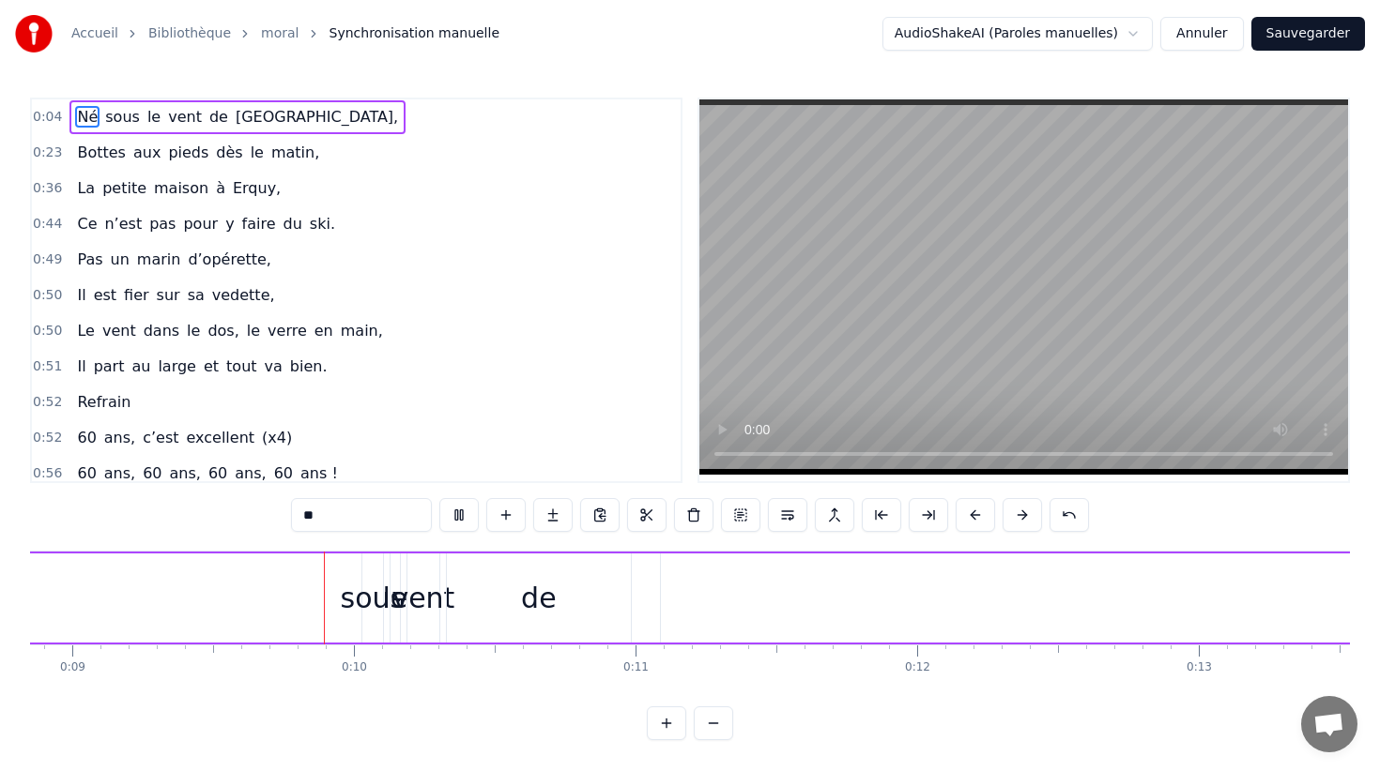
scroll to position [0, 2493]
click at [137, 121] on div "Né sous le vent de [GEOGRAPHIC_DATA]," at bounding box center [237, 117] width 336 height 34
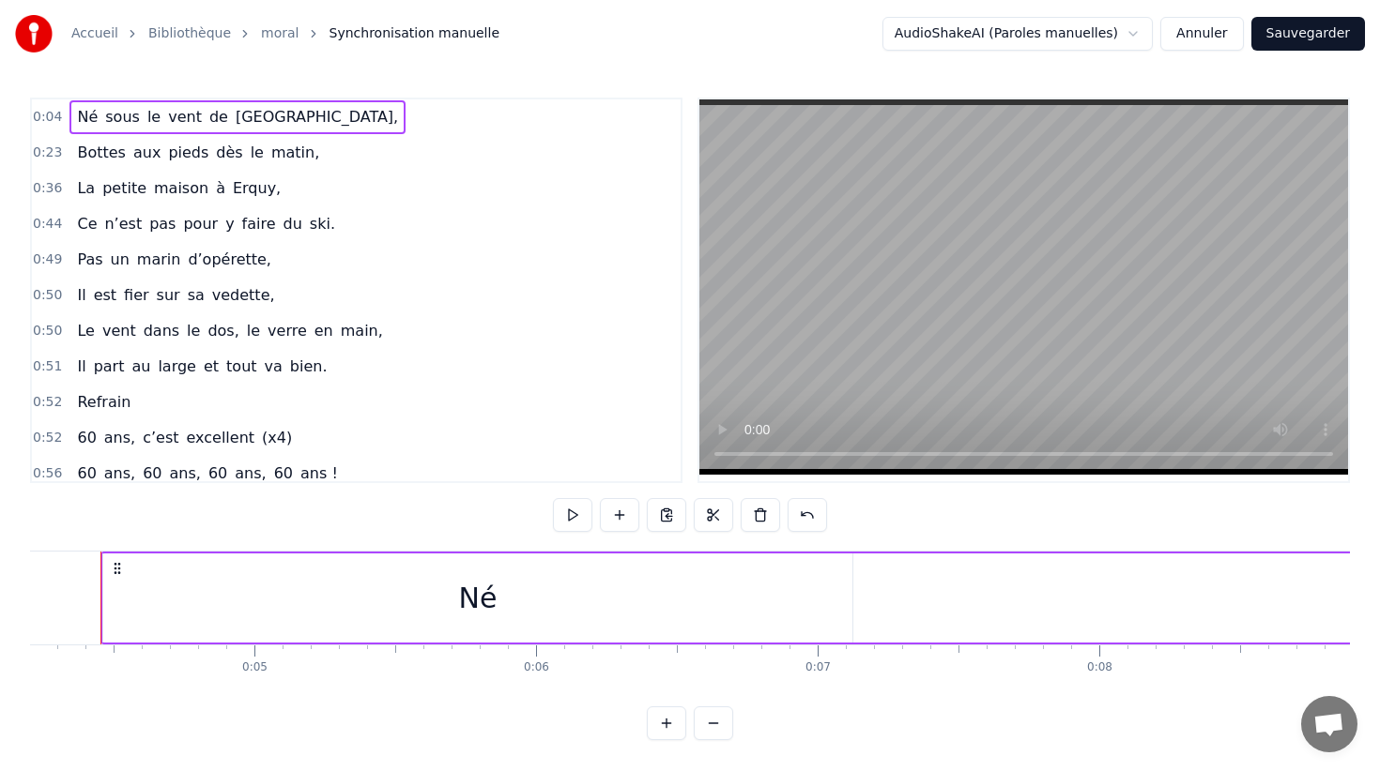
scroll to position [0, 1160]
click at [142, 99] on div "0:04 Né sous le vent de Bretagne, 0:23 Bottes aux pieds dès le matin, 0:36 La p…" at bounding box center [356, 291] width 652 height 386
drag, startPoint x: 126, startPoint y: 586, endPoint x: 161, endPoint y: 587, distance: 35.7
click at [161, 587] on div "Né" at bounding box center [501, 598] width 751 height 89
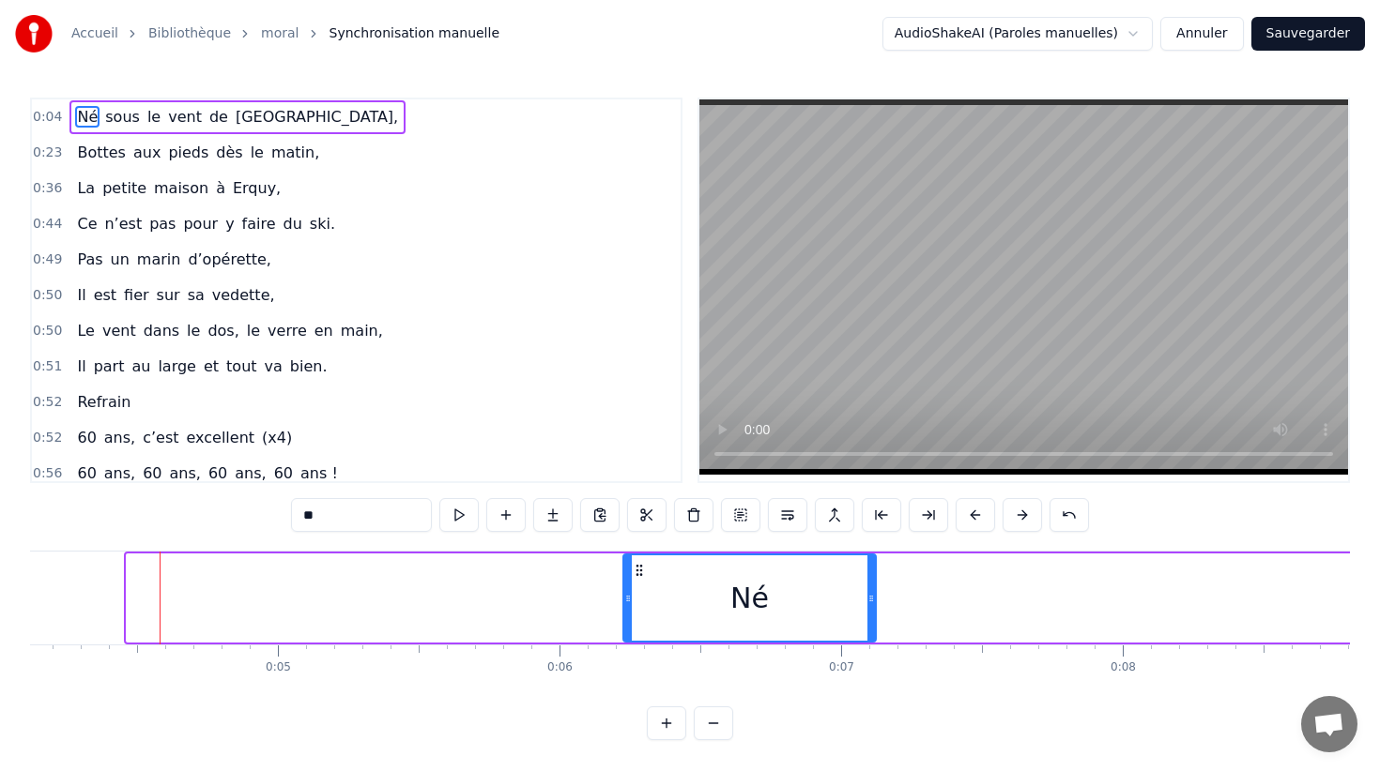
drag, startPoint x: 130, startPoint y: 593, endPoint x: 663, endPoint y: 629, distance: 535.2
click at [624, 633] on div at bounding box center [628, 598] width 8 height 85
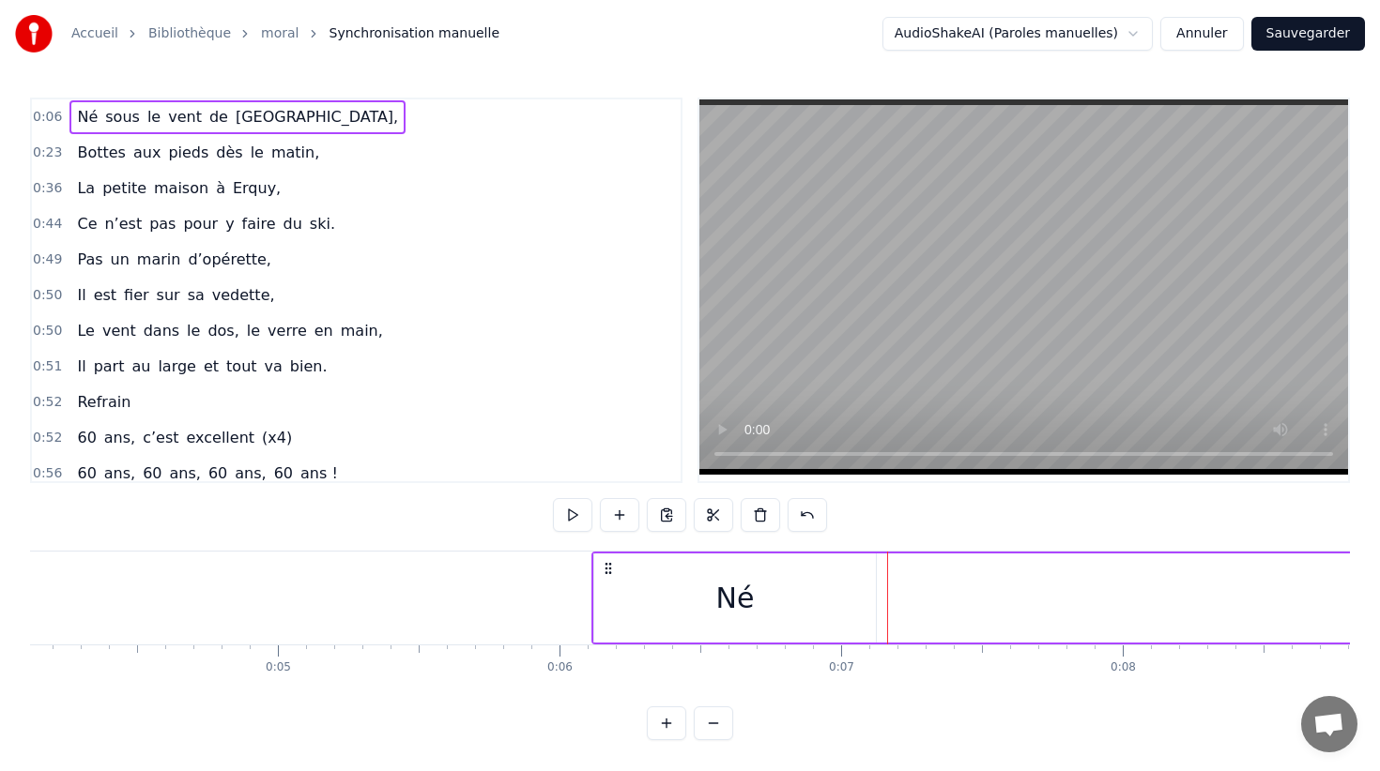
drag, startPoint x: 882, startPoint y: 607, endPoint x: 934, endPoint y: 606, distance: 51.6
click at [217, 152] on span "dès" at bounding box center [229, 153] width 30 height 22
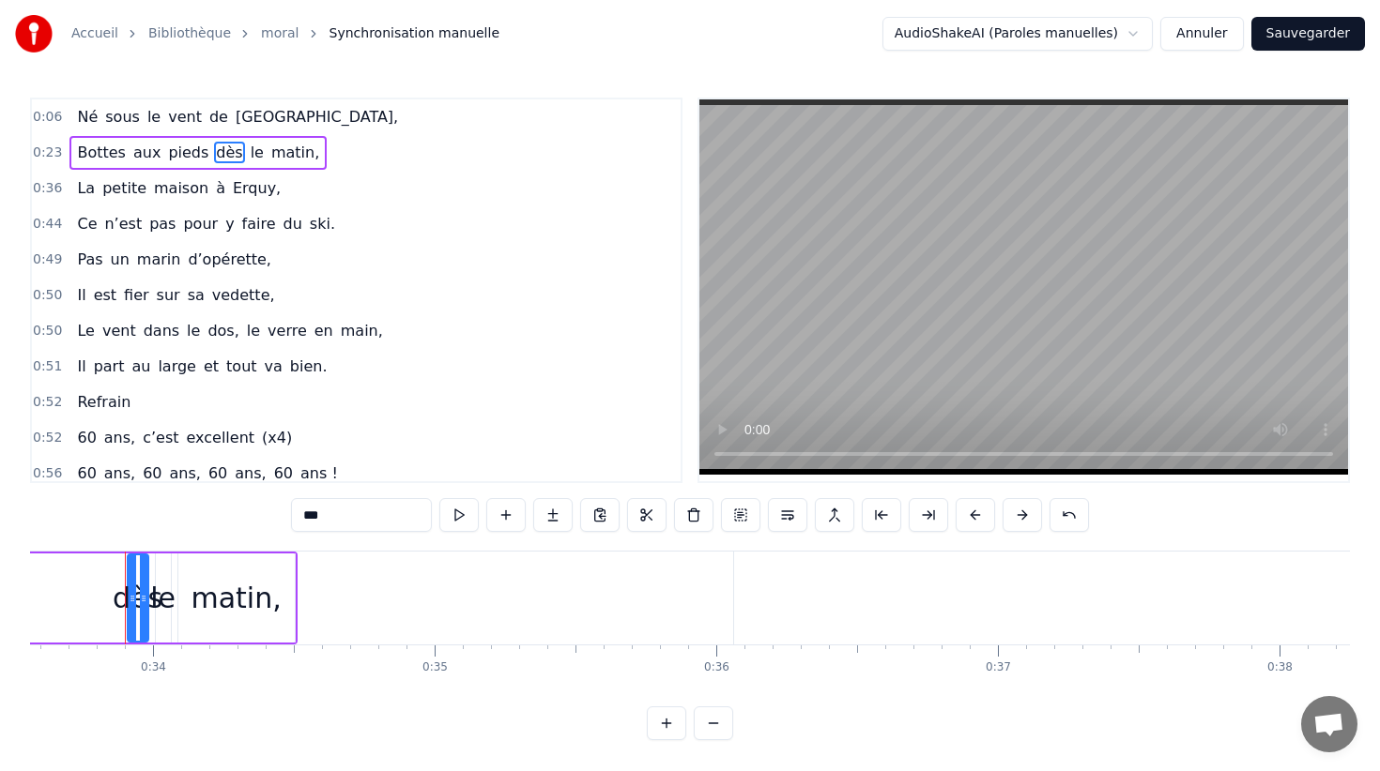
click at [177, 136] on div "Bottes aux pieds dès le matin," at bounding box center [197, 153] width 257 height 34
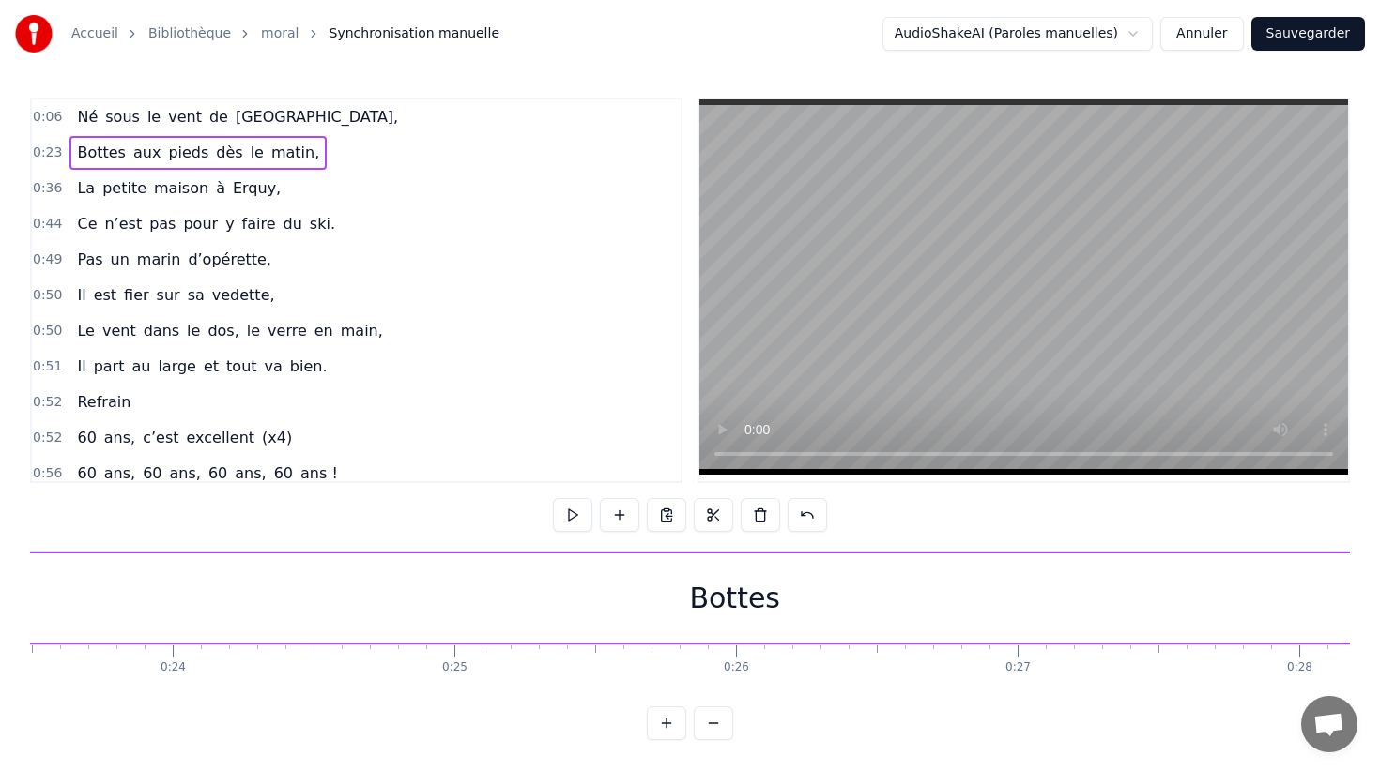
scroll to position [0, 6449]
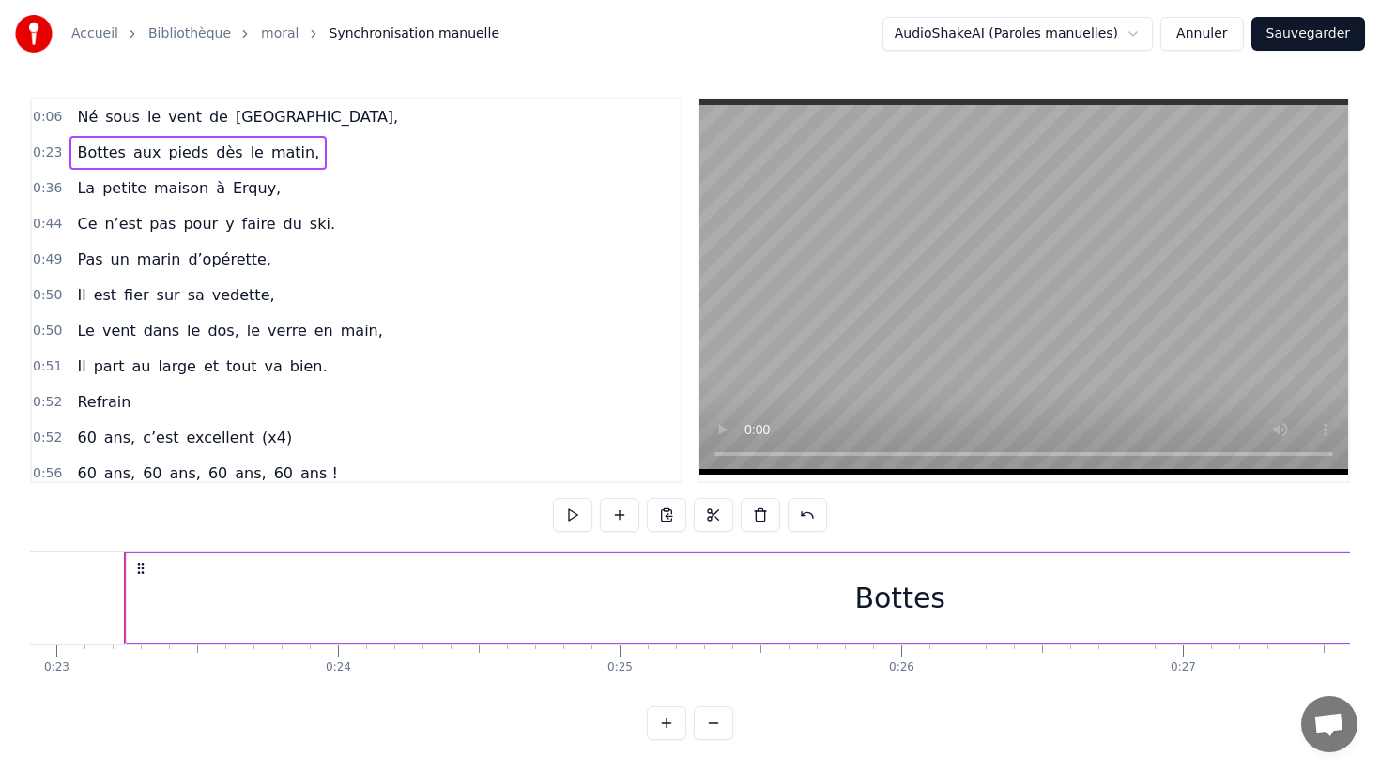
click at [126, 594] on div "Bottes" at bounding box center [900, 598] width 1548 height 89
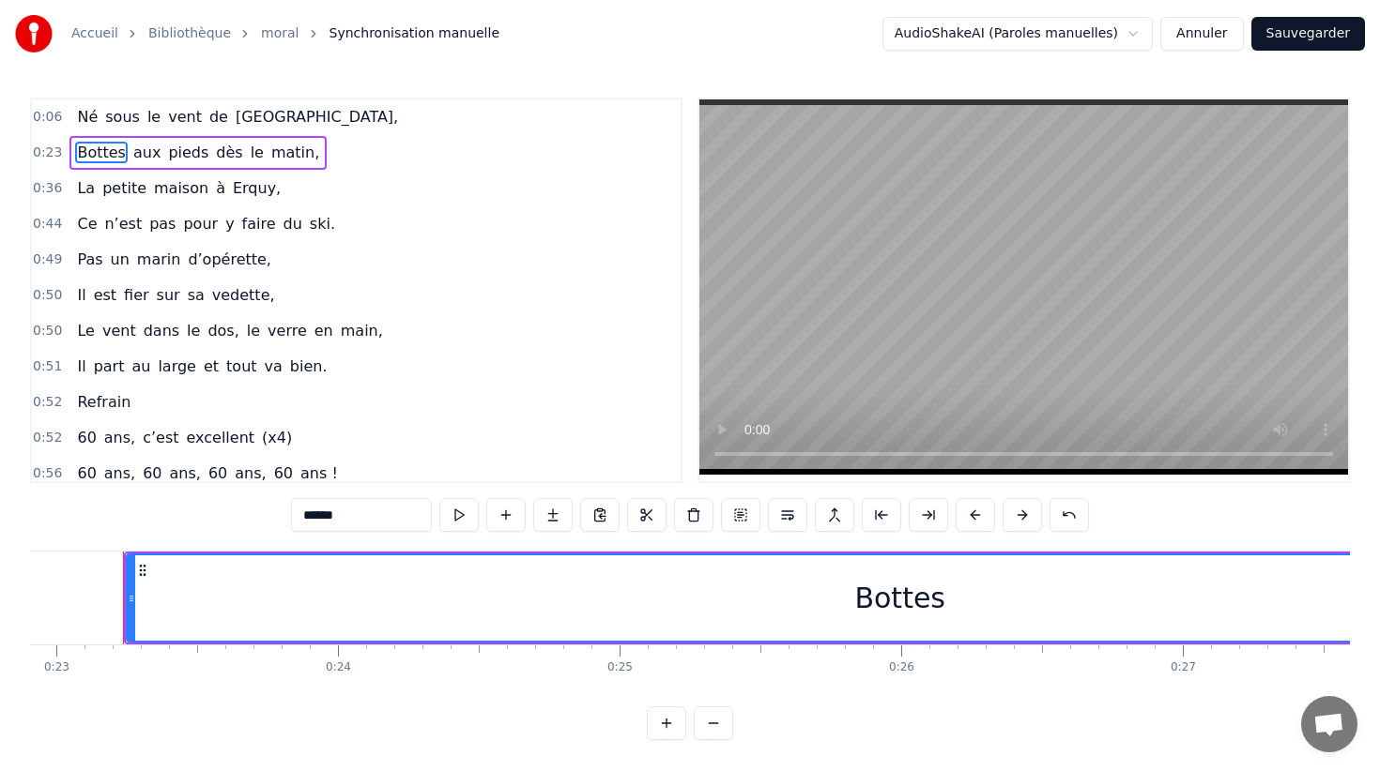
scroll to position [0, 6448]
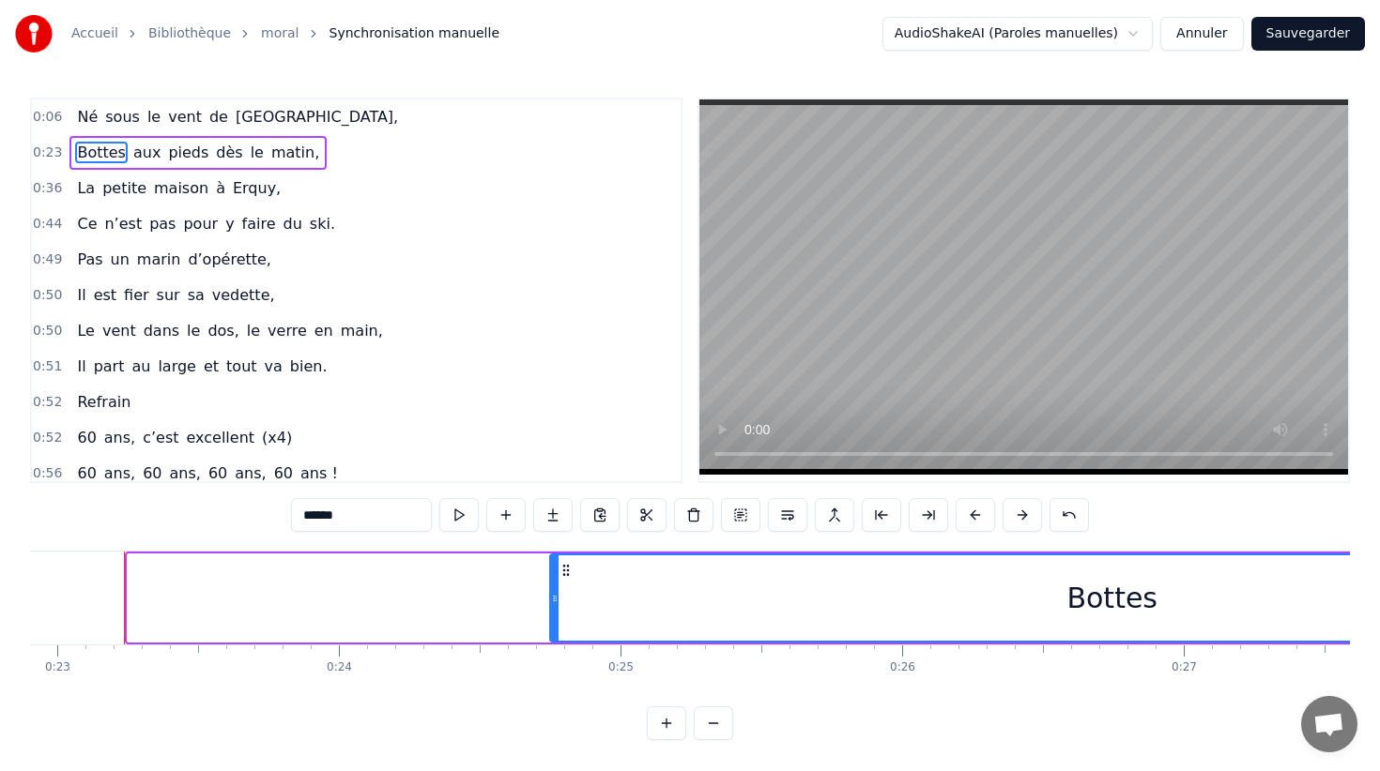
drag, startPoint x: 131, startPoint y: 595, endPoint x: 554, endPoint y: 602, distance: 422.4
click at [554, 602] on icon at bounding box center [555, 598] width 8 height 15
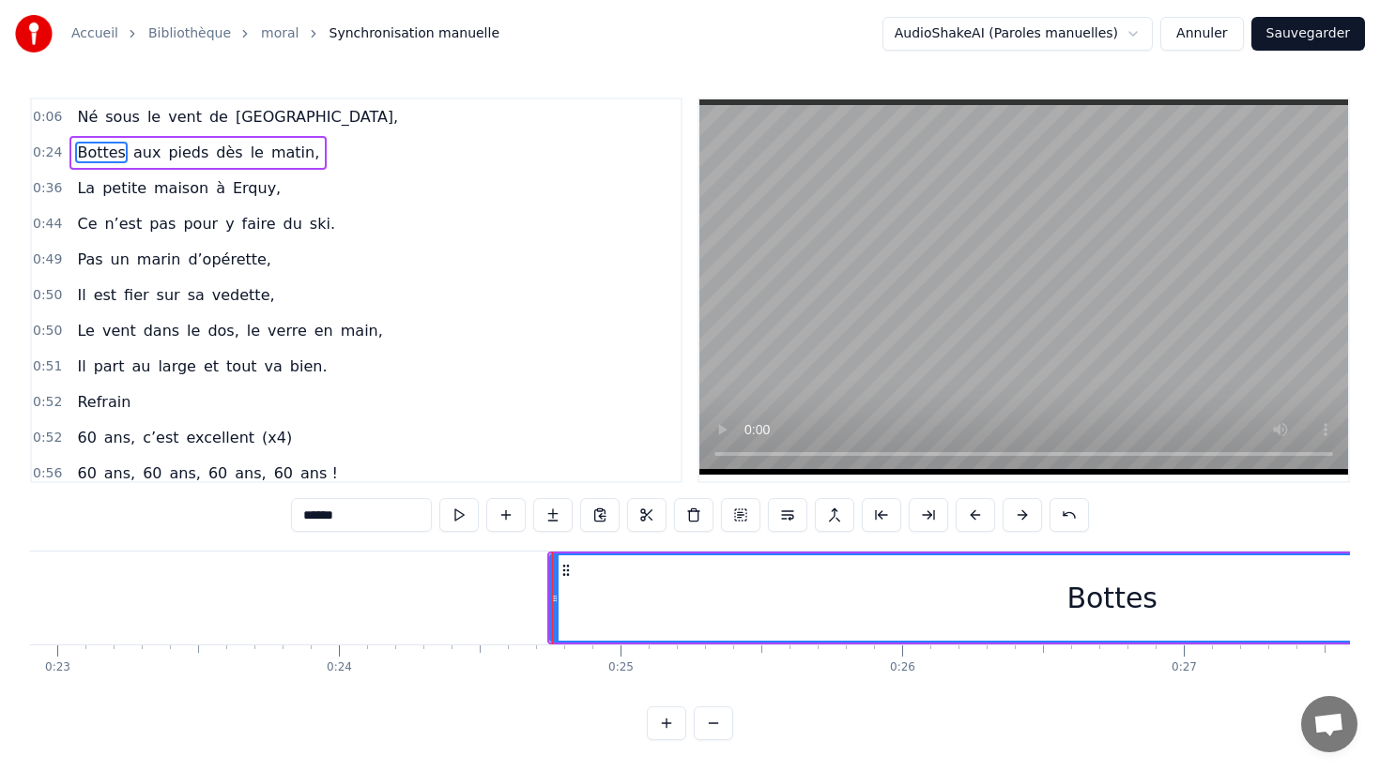
click at [99, 115] on div "Né sous le vent de [GEOGRAPHIC_DATA]," at bounding box center [237, 117] width 336 height 34
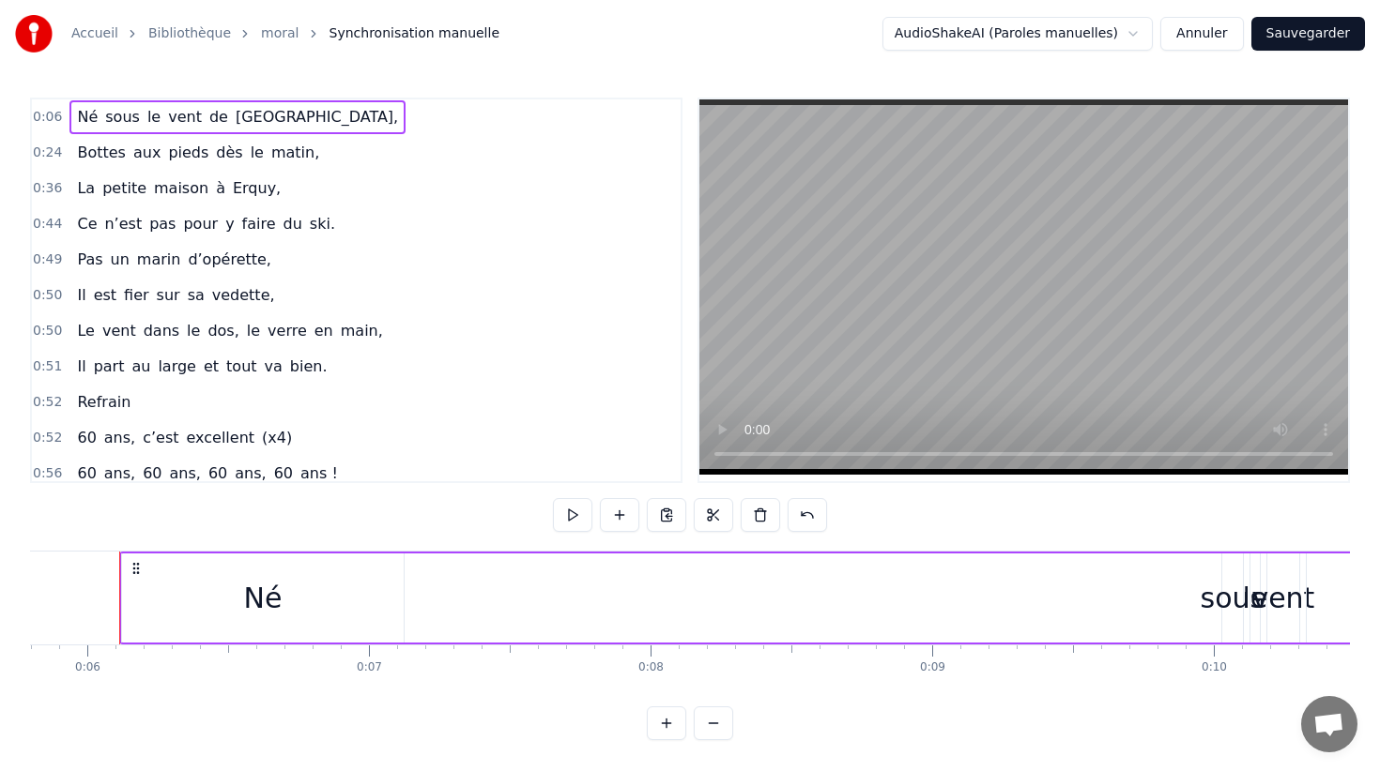
scroll to position [0, 1627]
